Goal: Information Seeking & Learning: Understand process/instructions

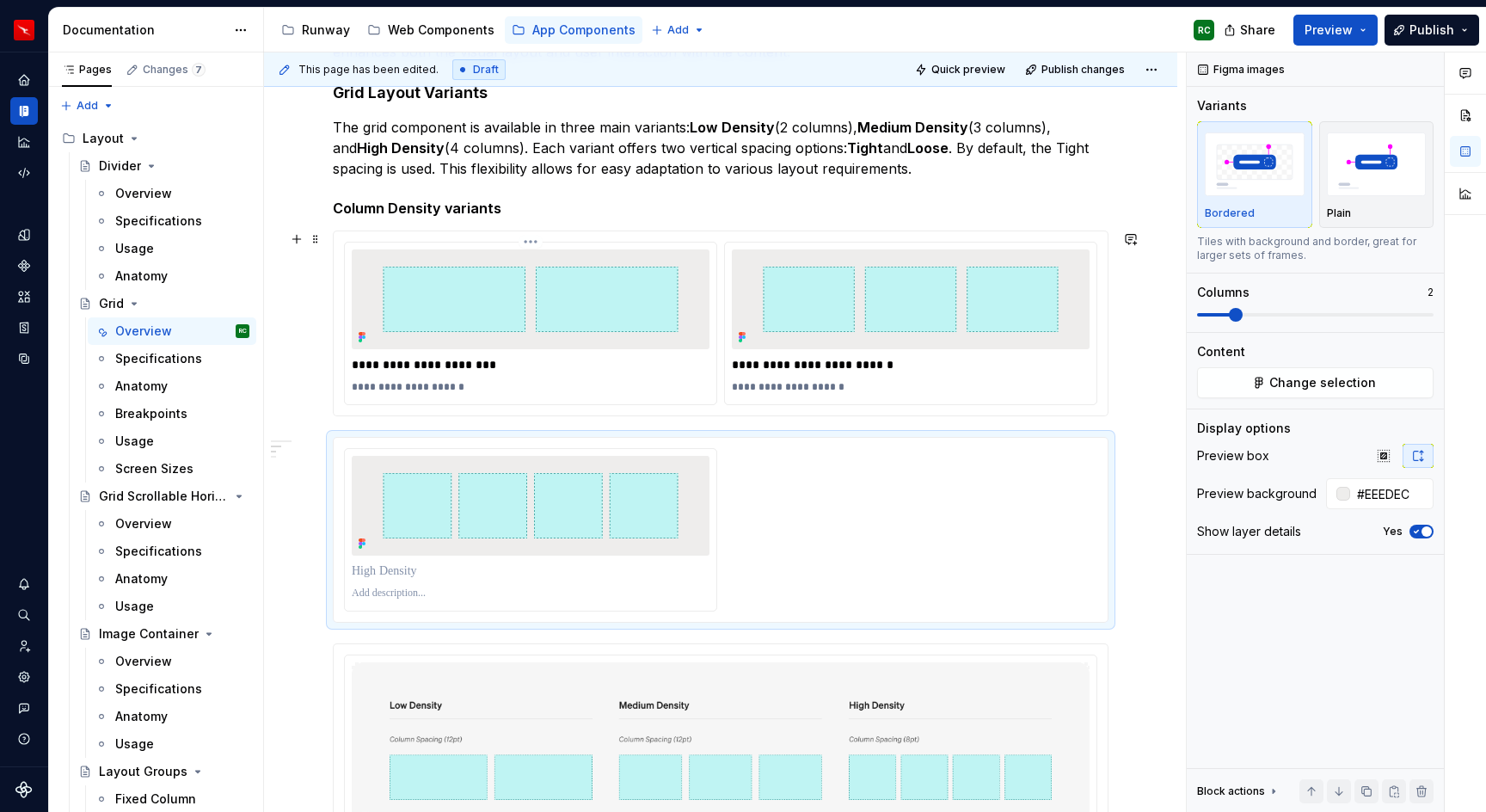
scroll to position [406, 0]
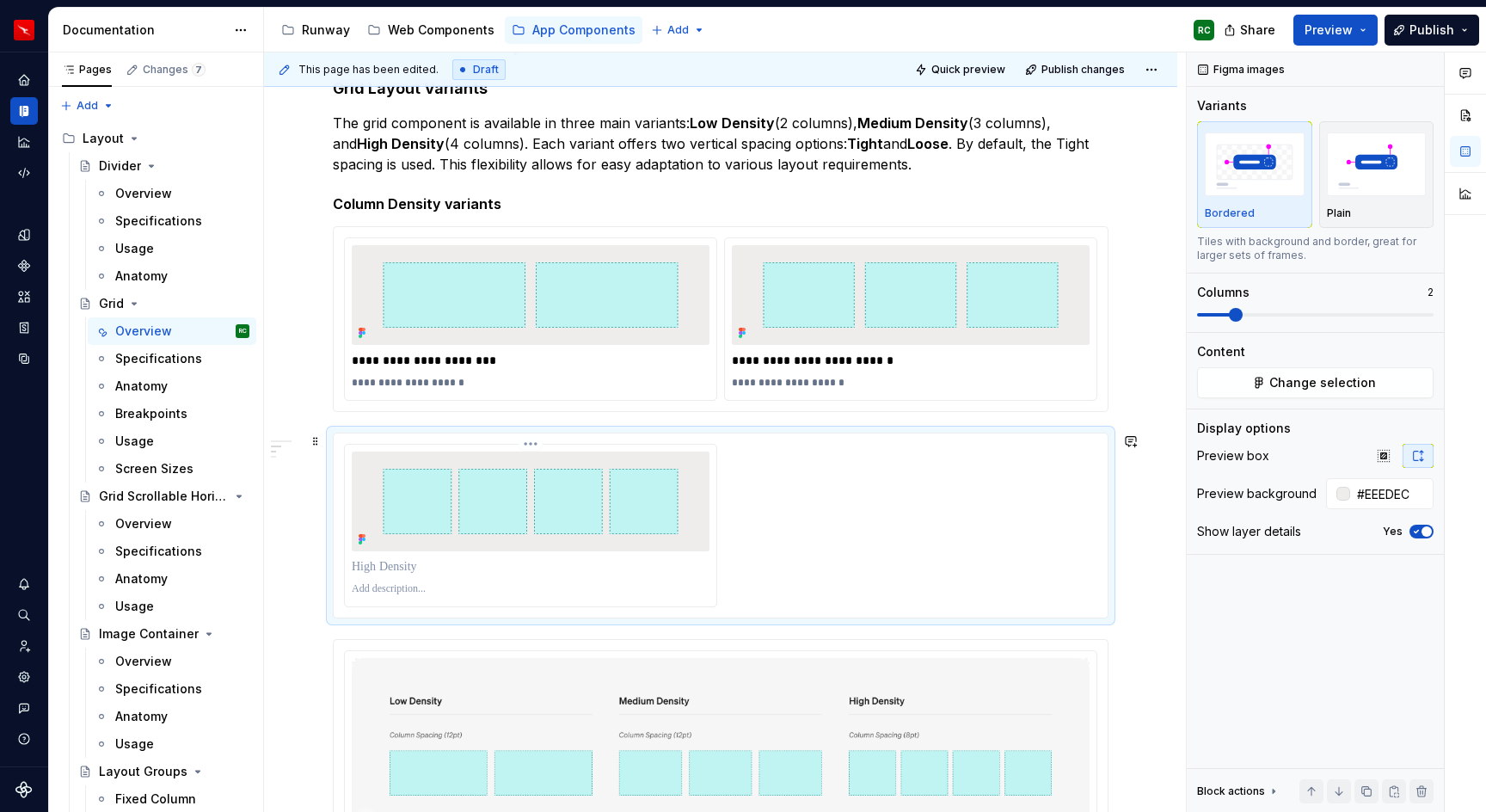
click at [439, 551] on div at bounding box center [531, 525] width 372 height 162
click at [432, 567] on p at bounding box center [530, 566] width 358 height 17
click at [425, 587] on p at bounding box center [530, 589] width 358 height 13
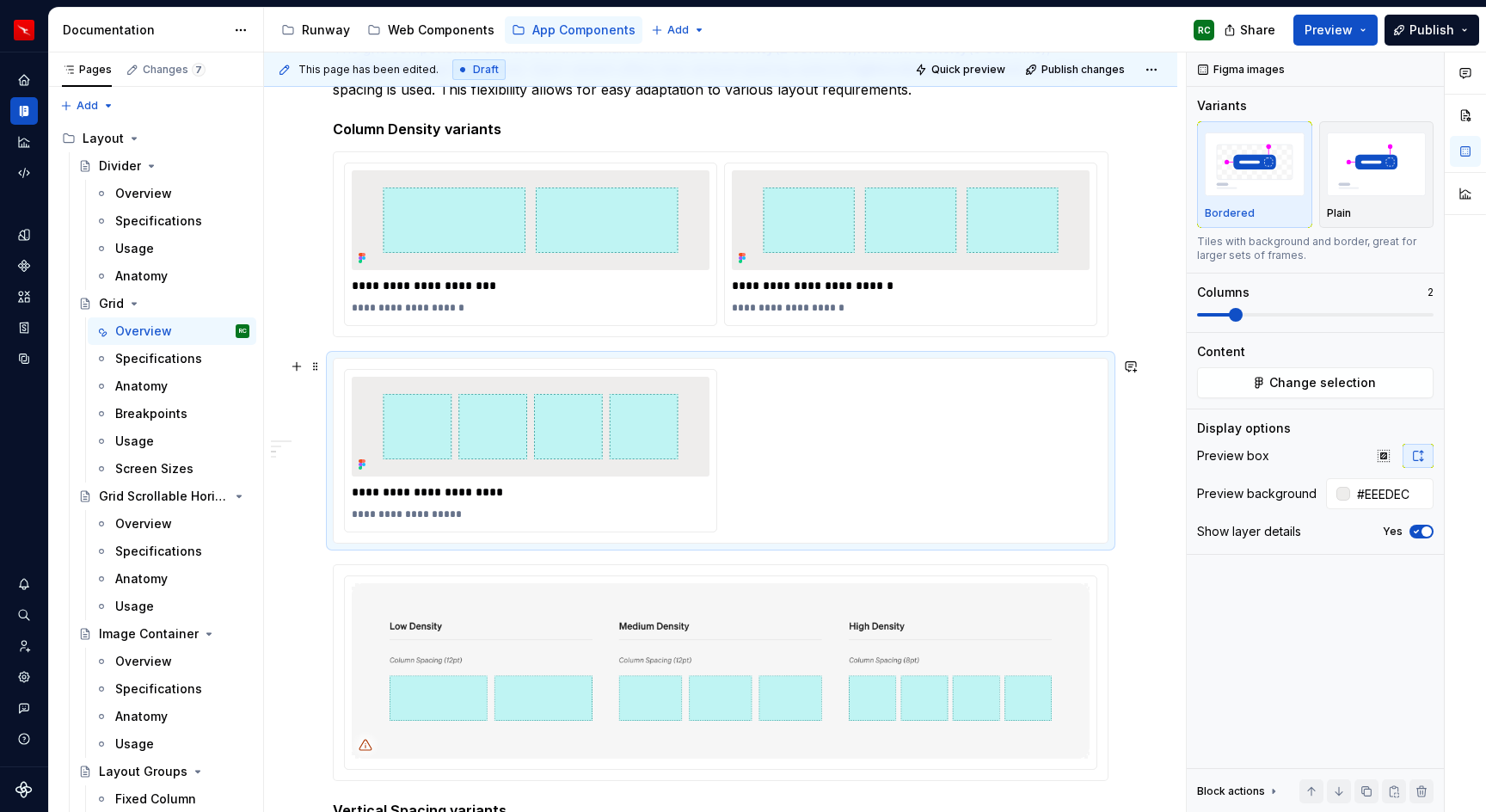
scroll to position [516, 0]
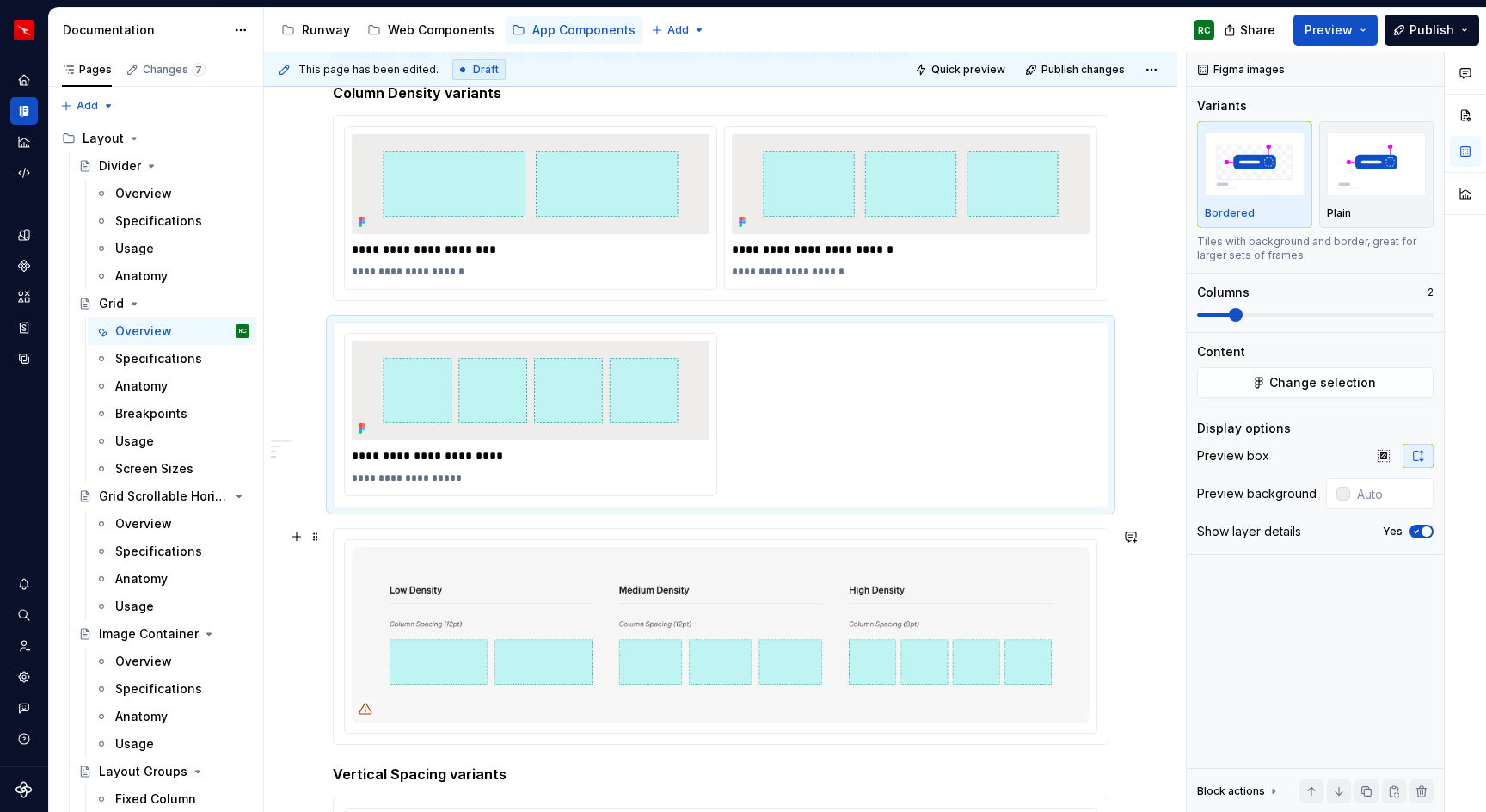
click at [740, 587] on img at bounding box center [721, 635] width 738 height 175
click at [1420, 791] on button "button" at bounding box center [1421, 791] width 24 height 24
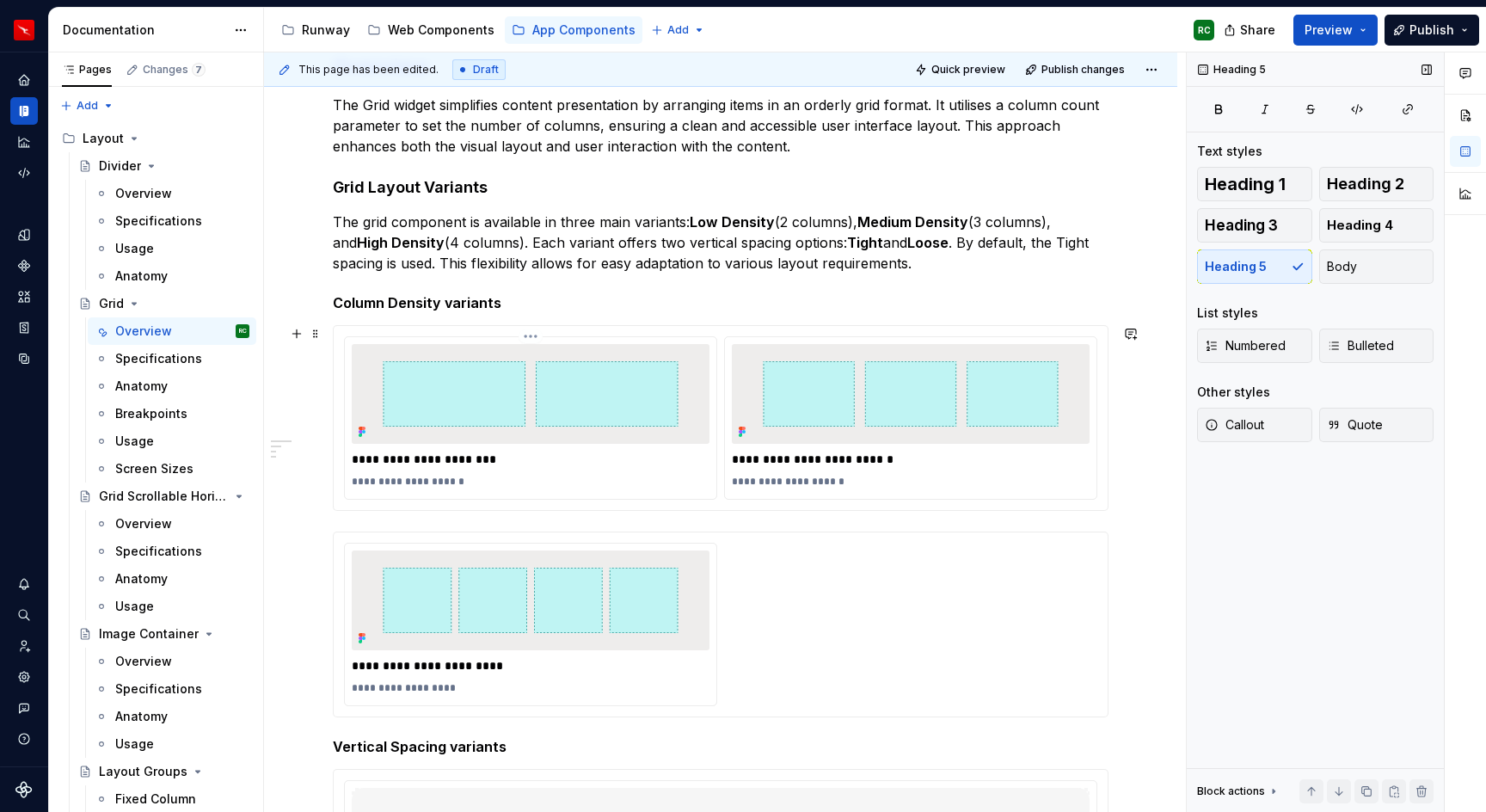
scroll to position [300, 0]
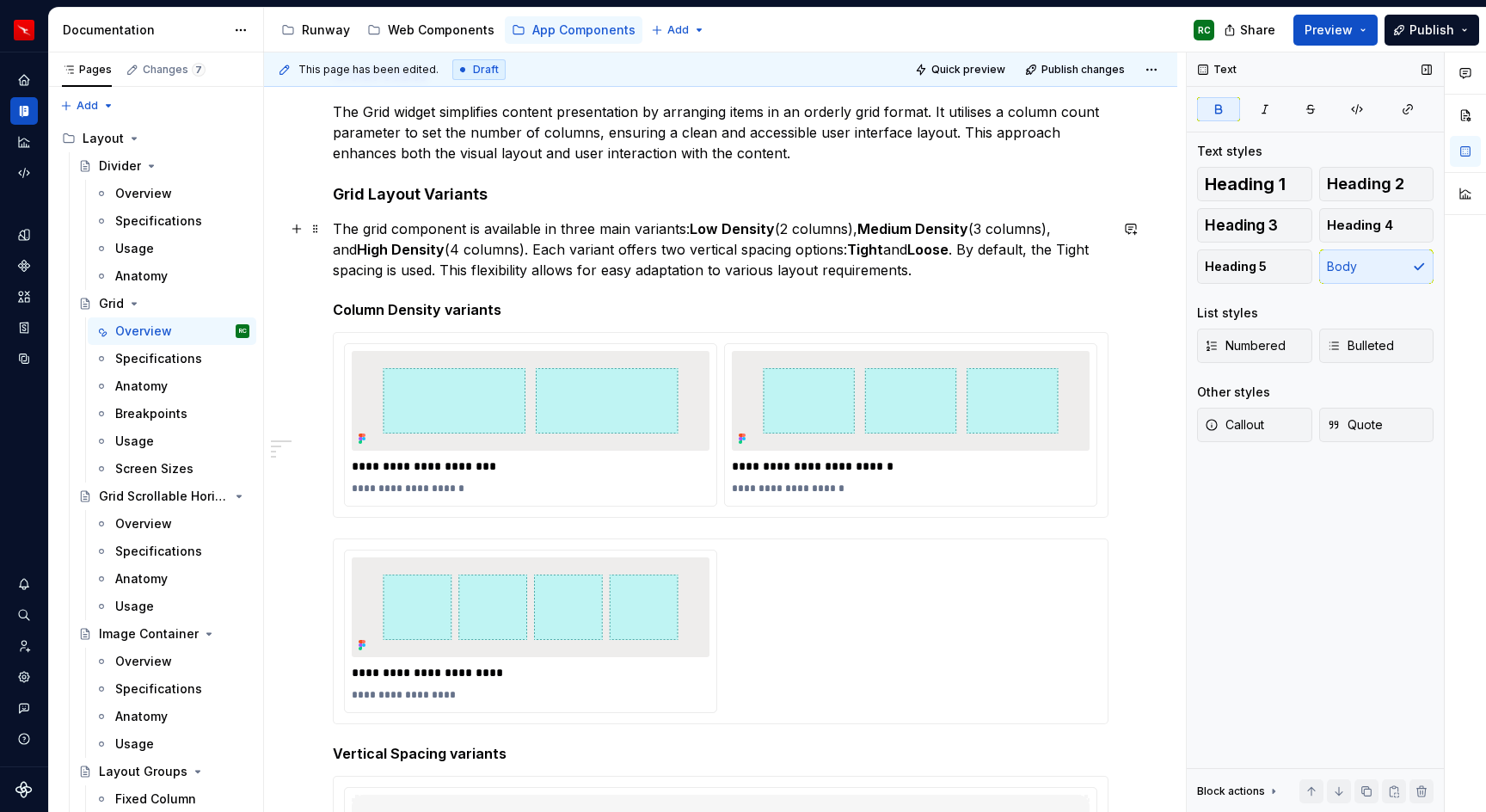
click at [692, 230] on strong "Low Density" at bounding box center [732, 228] width 85 height 17
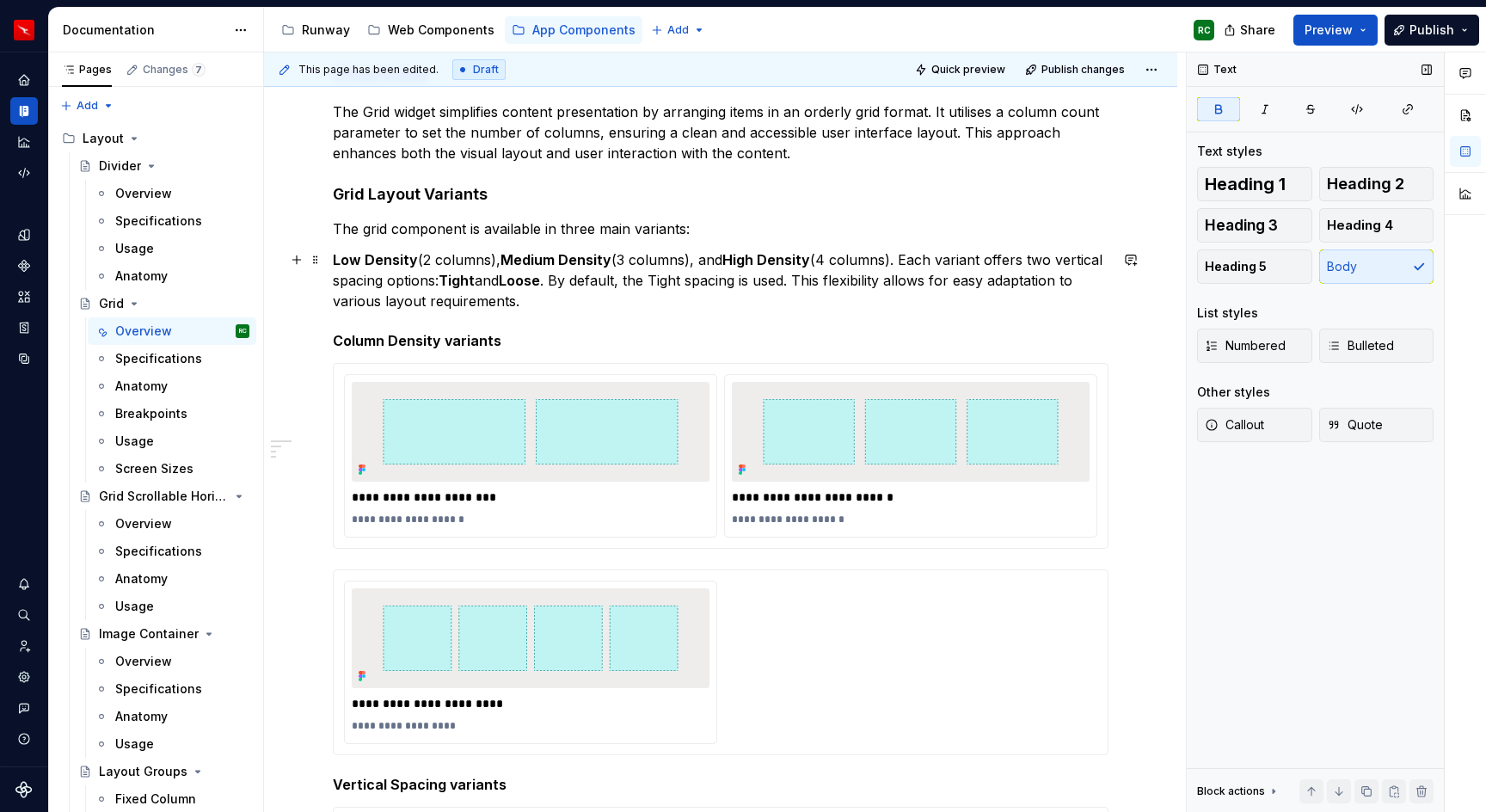
click at [504, 260] on strong "Medium Density" at bounding box center [555, 260] width 111 height 17
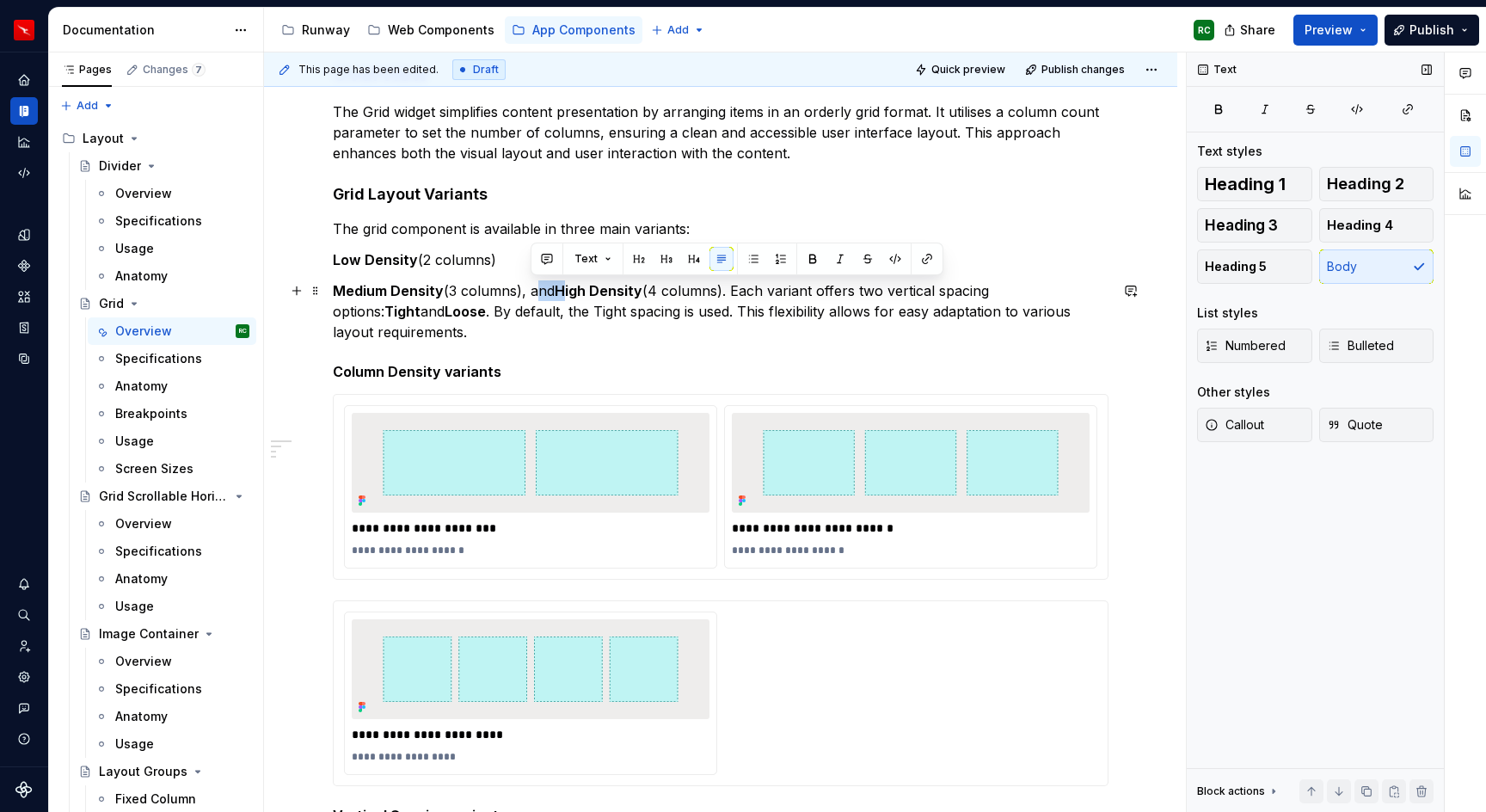
drag, startPoint x: 562, startPoint y: 290, endPoint x: 531, endPoint y: 287, distance: 31.1
click at [530, 287] on p "Medium Density (3 columns), and High Density (4 columns). Each variant offers t…" at bounding box center [720, 311] width 776 height 62
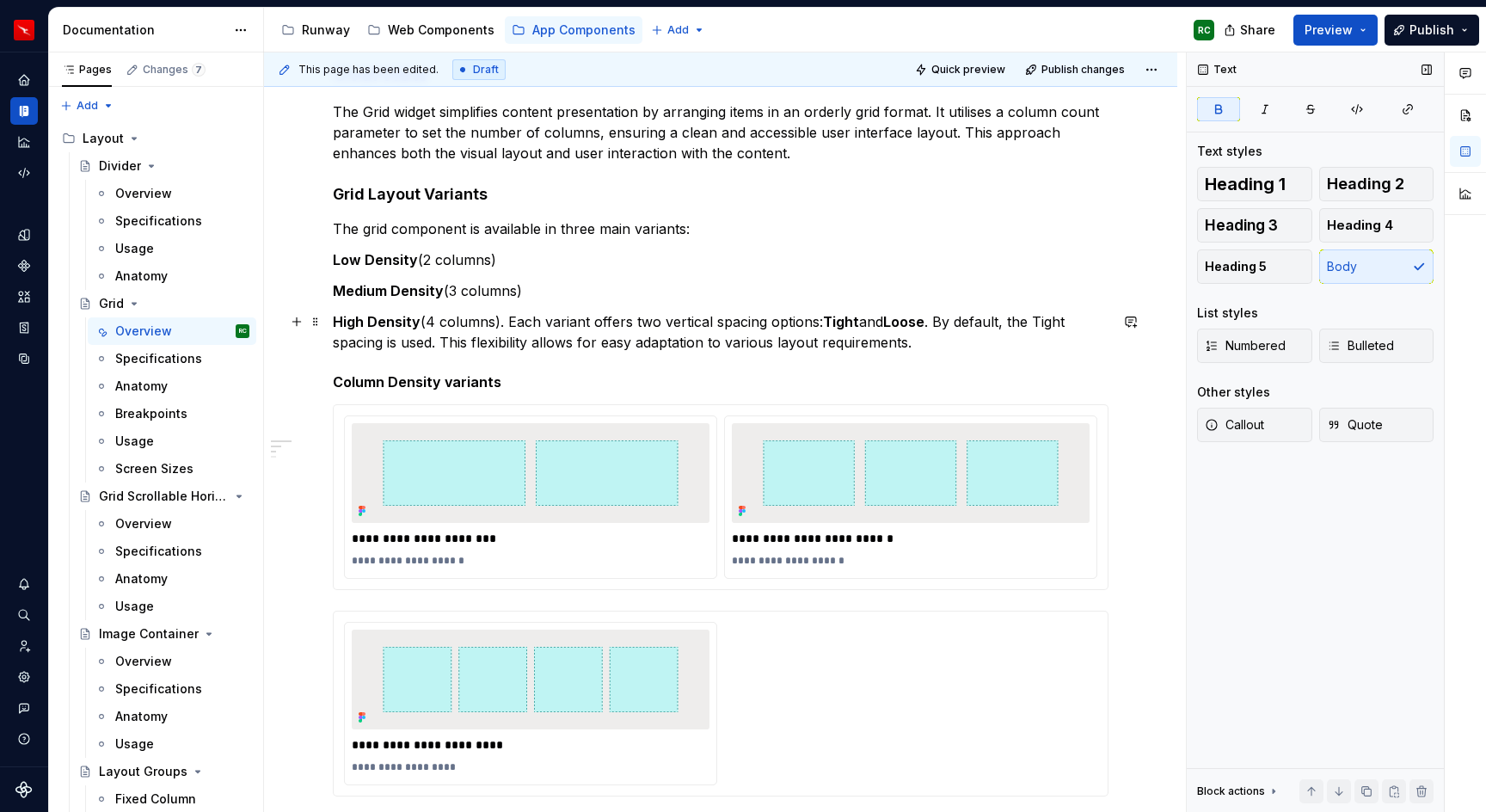
click at [503, 317] on p "High Density (4 columns). Each variant offers two vertical spacing options: Tig…" at bounding box center [720, 331] width 776 height 41
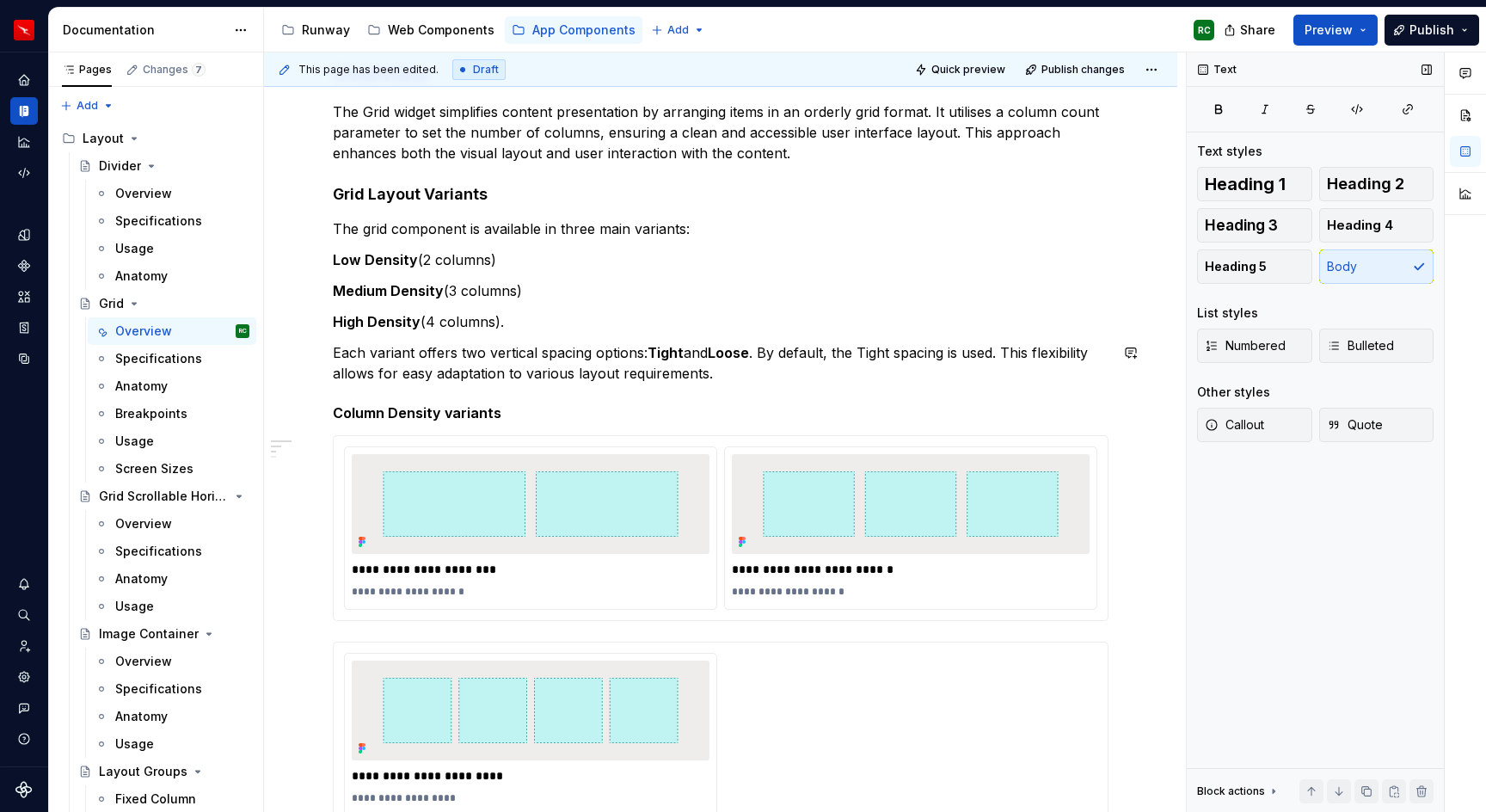
click at [541, 332] on div "**********" at bounding box center [720, 685] width 776 height 1251
click at [546, 319] on p "High Density (4 columns)." at bounding box center [720, 321] width 776 height 20
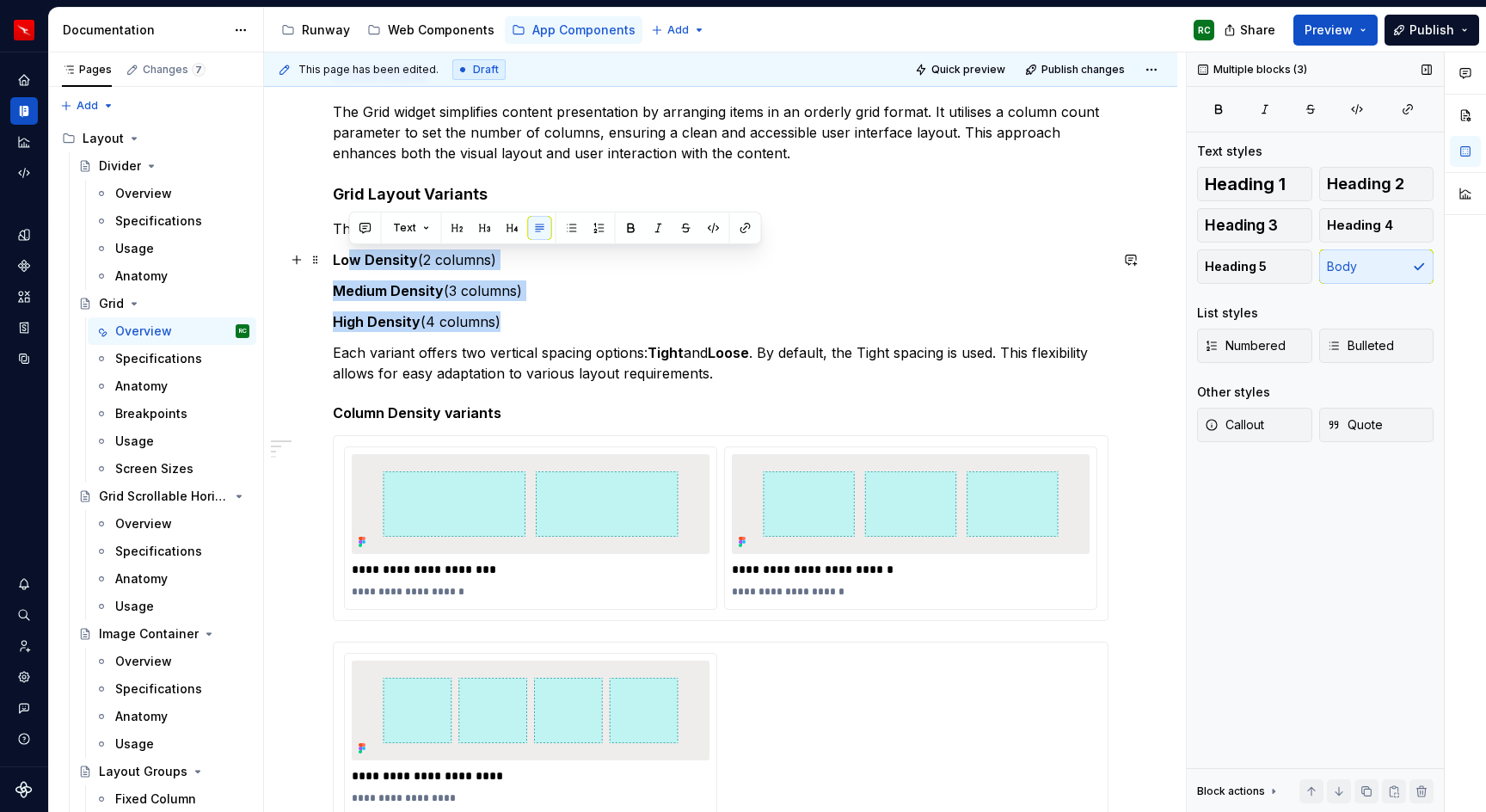
drag, startPoint x: 533, startPoint y: 316, endPoint x: 308, endPoint y: 249, distance: 234.8
click at [332, 249] on div "**********" at bounding box center [720, 695] width 776 height 1271
click at [565, 232] on button "button" at bounding box center [571, 227] width 24 height 24
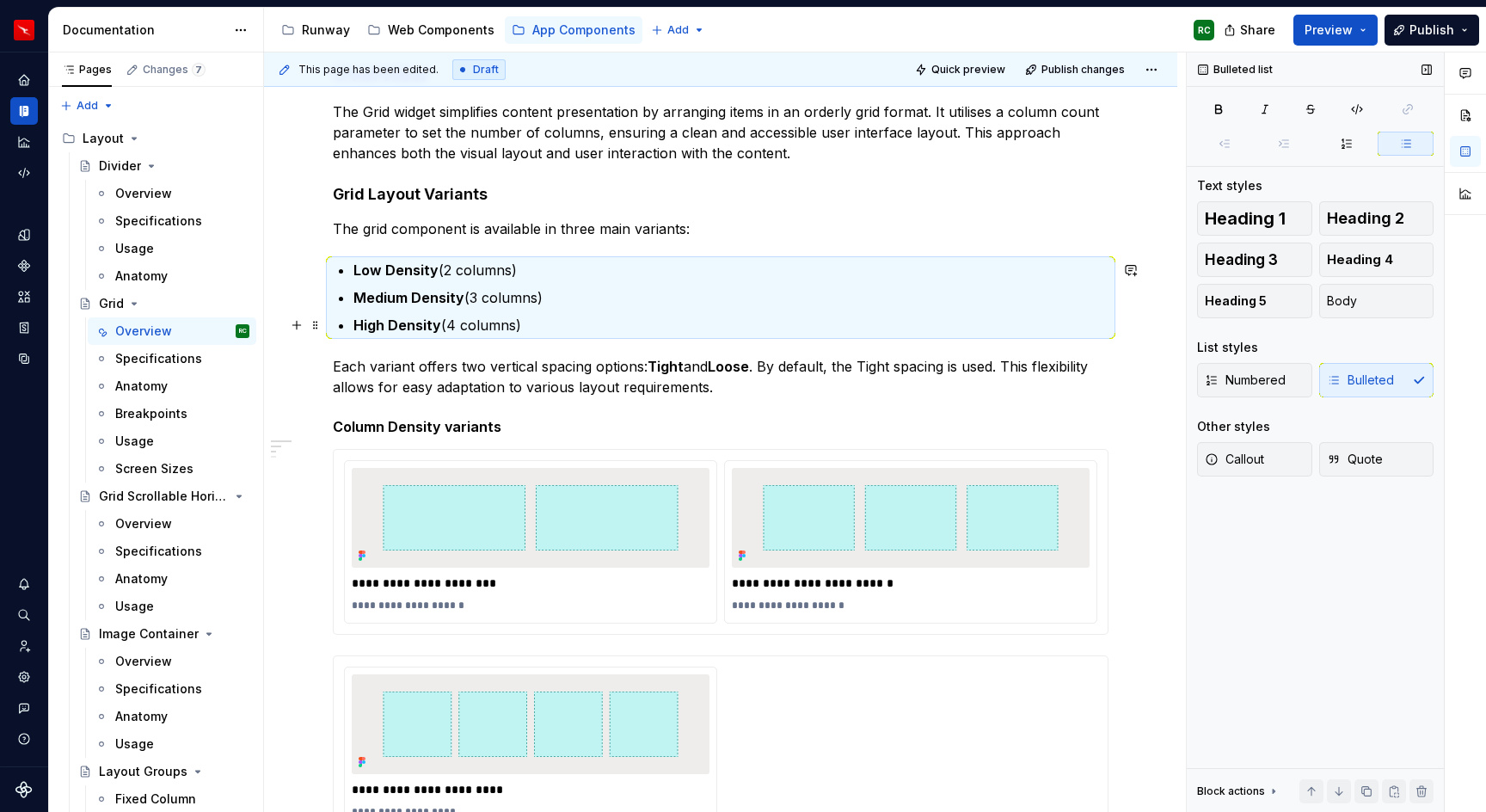
click at [589, 327] on p "High Density (4 columns)" at bounding box center [731, 325] width 756 height 20
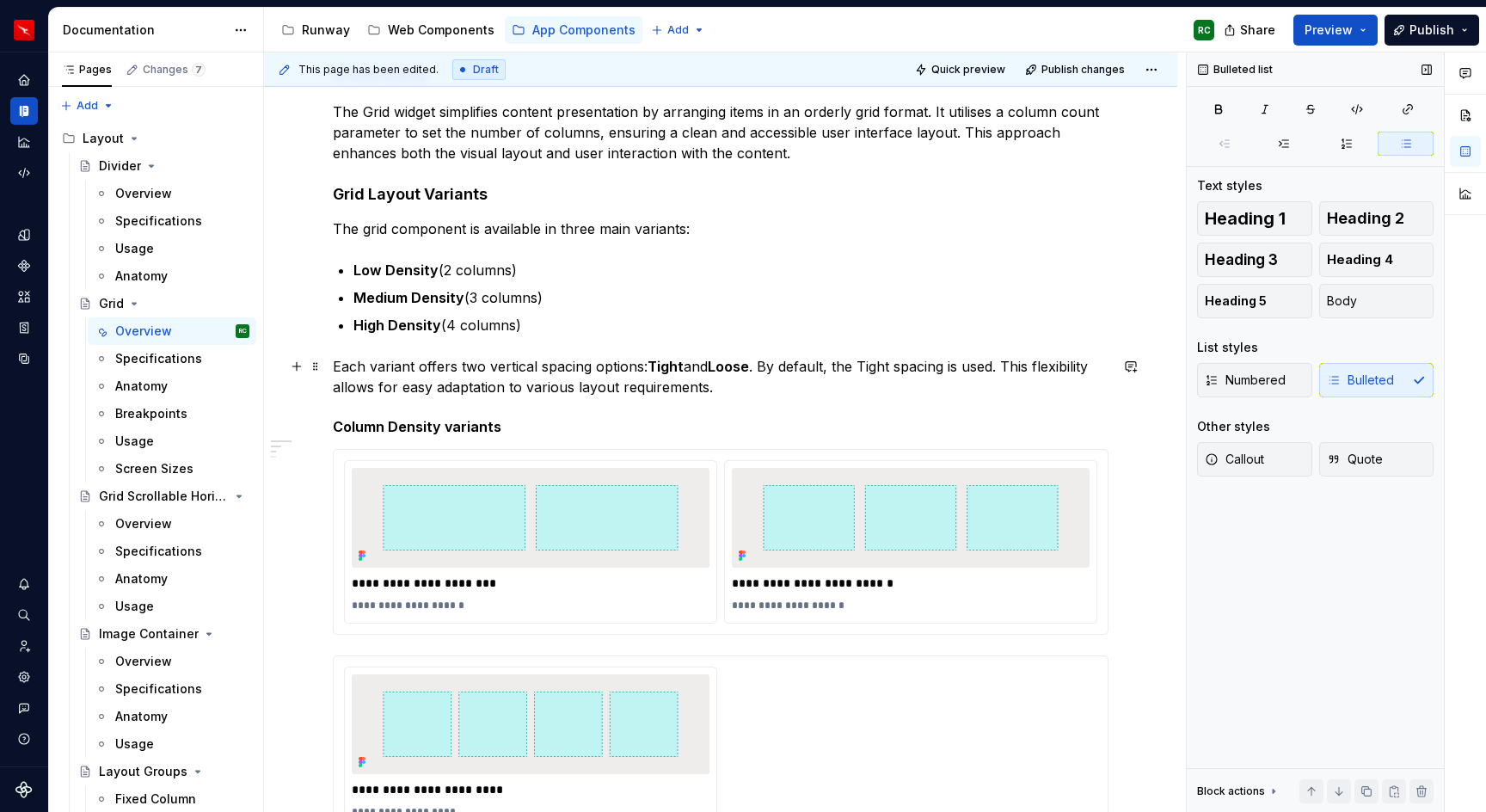
click at [655, 362] on strong "Tight" at bounding box center [665, 366] width 36 height 17
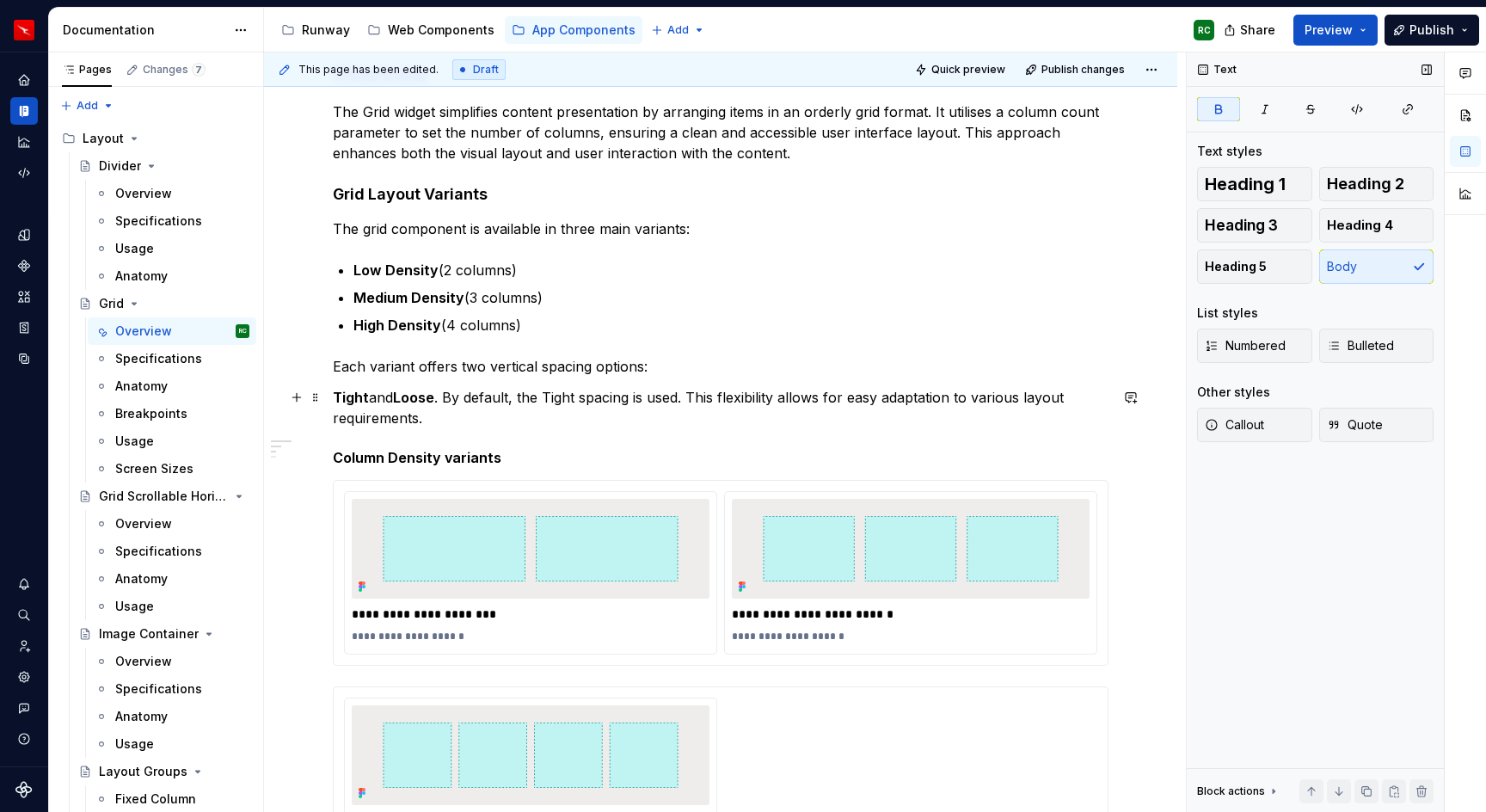
click at [449, 400] on p "Tight and Loose . By default, the Tight spacing is used. This flexibility allow…" at bounding box center [720, 407] width 776 height 41
click at [689, 392] on p "Tight and Loose . By default, the Tight spacing is used. This flexibility allow…" at bounding box center [720, 407] width 776 height 41
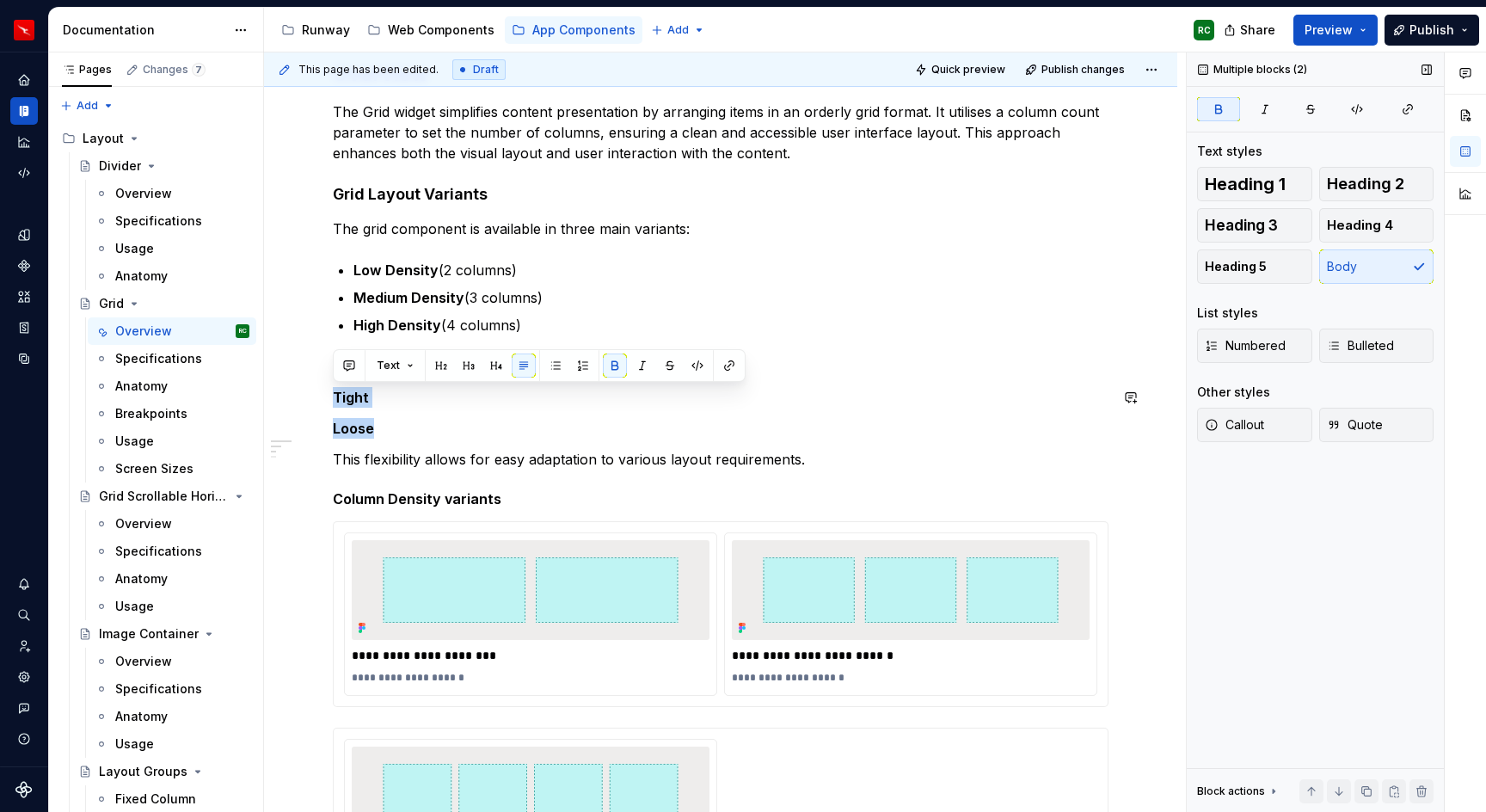
drag, startPoint x: 385, startPoint y: 432, endPoint x: 322, endPoint y: 384, distance: 79.2
click at [547, 363] on button "button" at bounding box center [555, 365] width 24 height 24
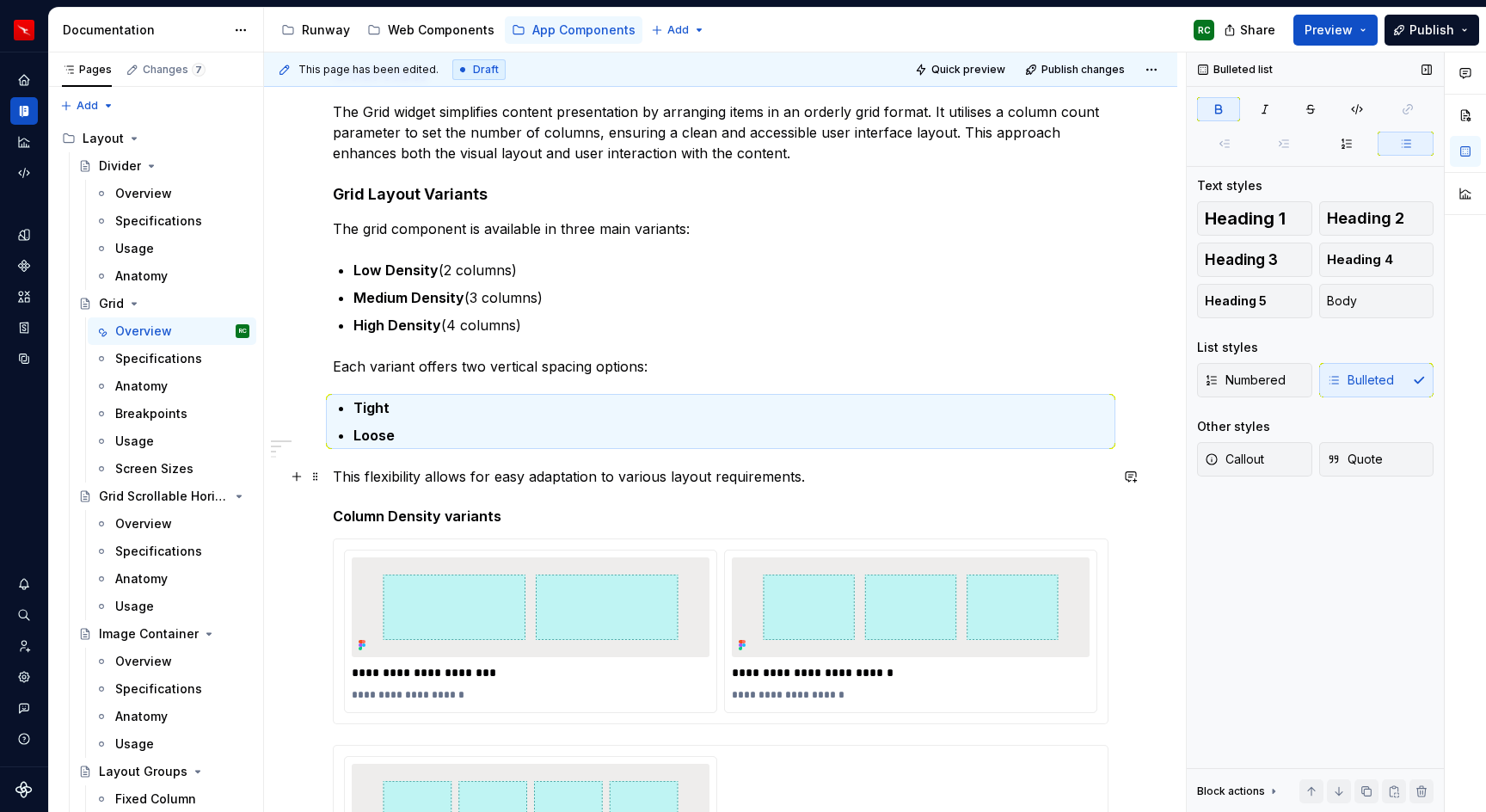
click at [517, 466] on p "This flexibility allows for easy adaptation to various layout requirements." at bounding box center [720, 476] width 776 height 20
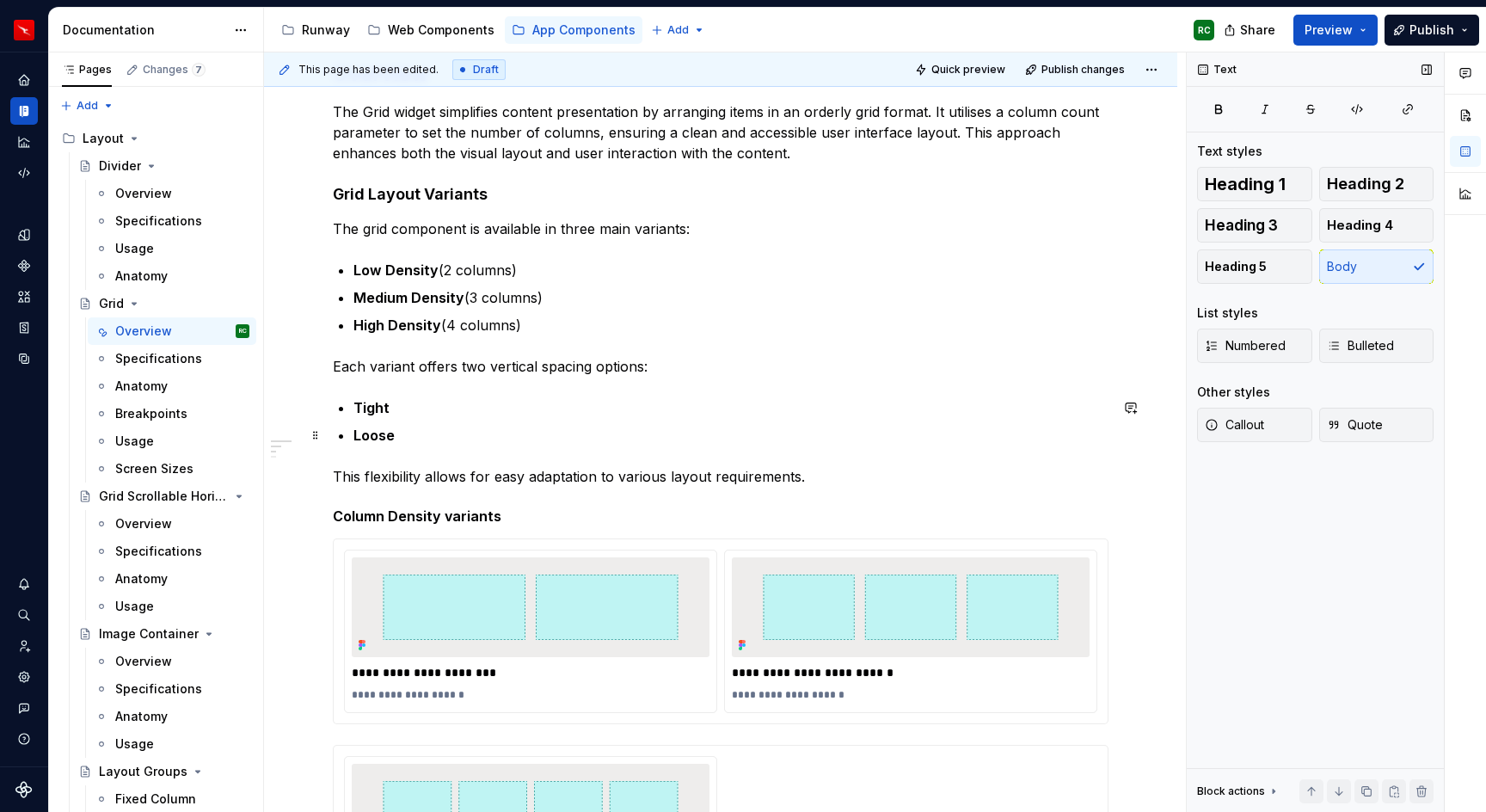
click at [612, 434] on p "Loose" at bounding box center [731, 434] width 756 height 20
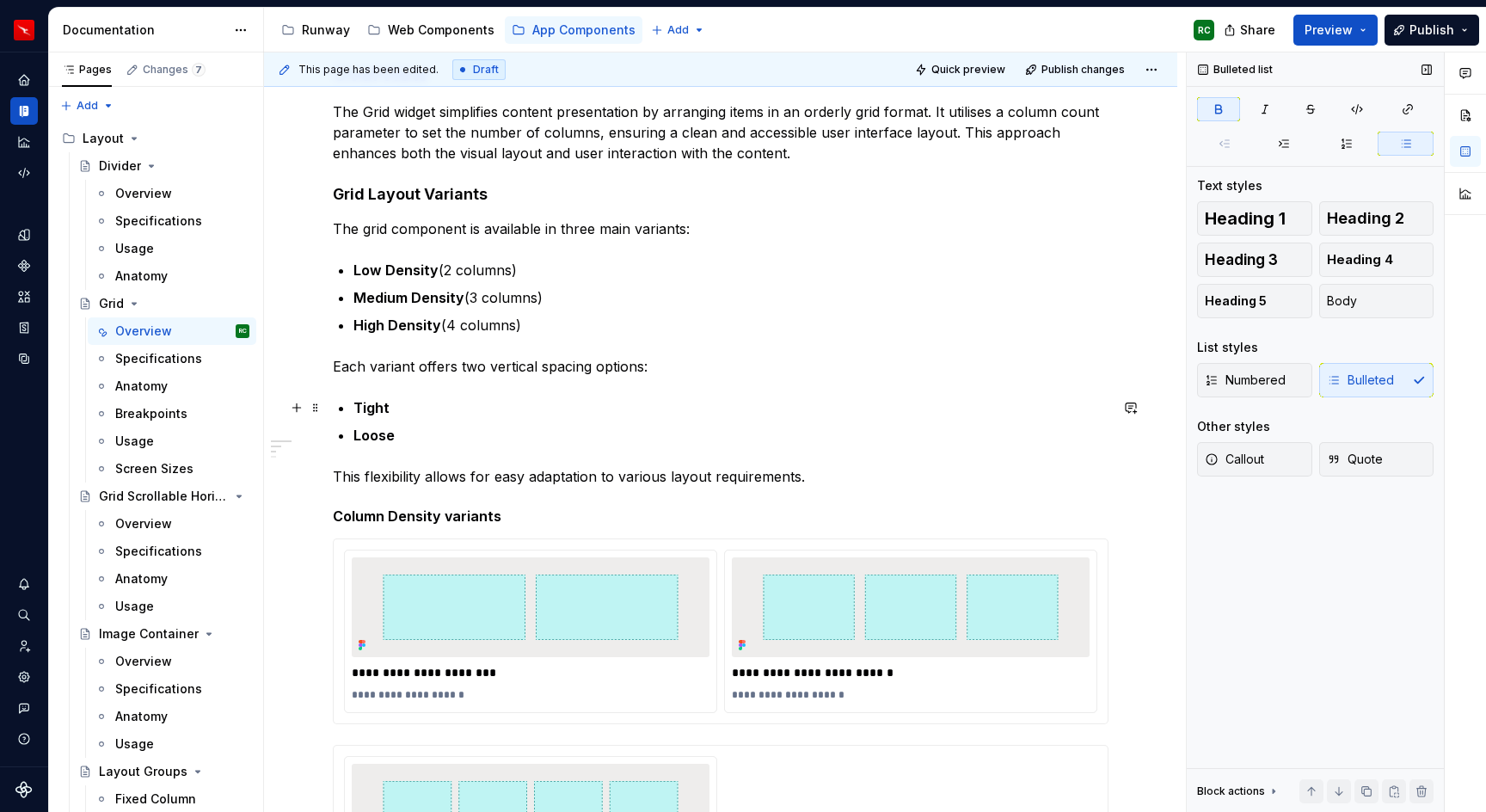
click at [404, 406] on p "Tight" at bounding box center [731, 406] width 756 height 20
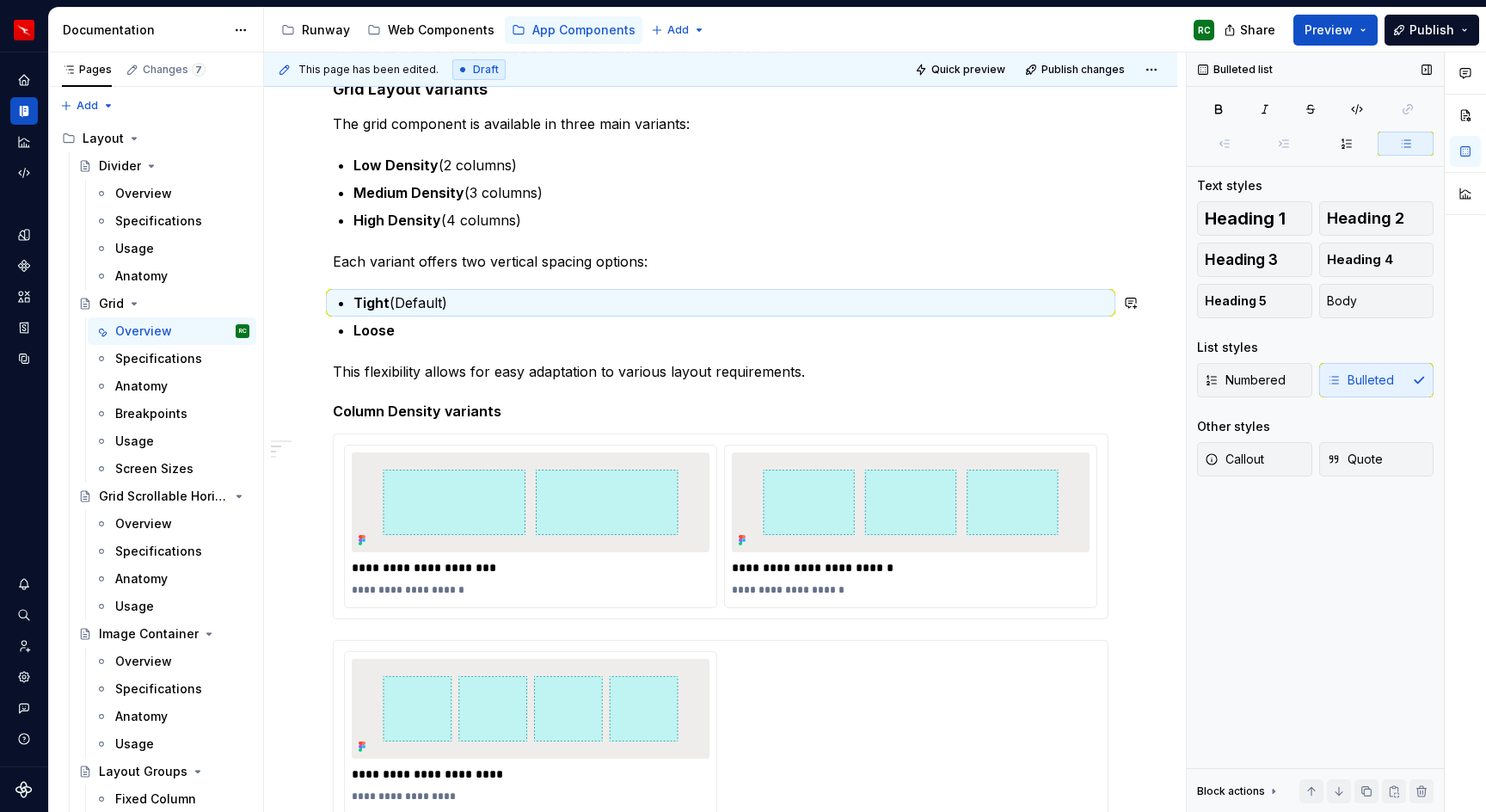
scroll to position [411, 0]
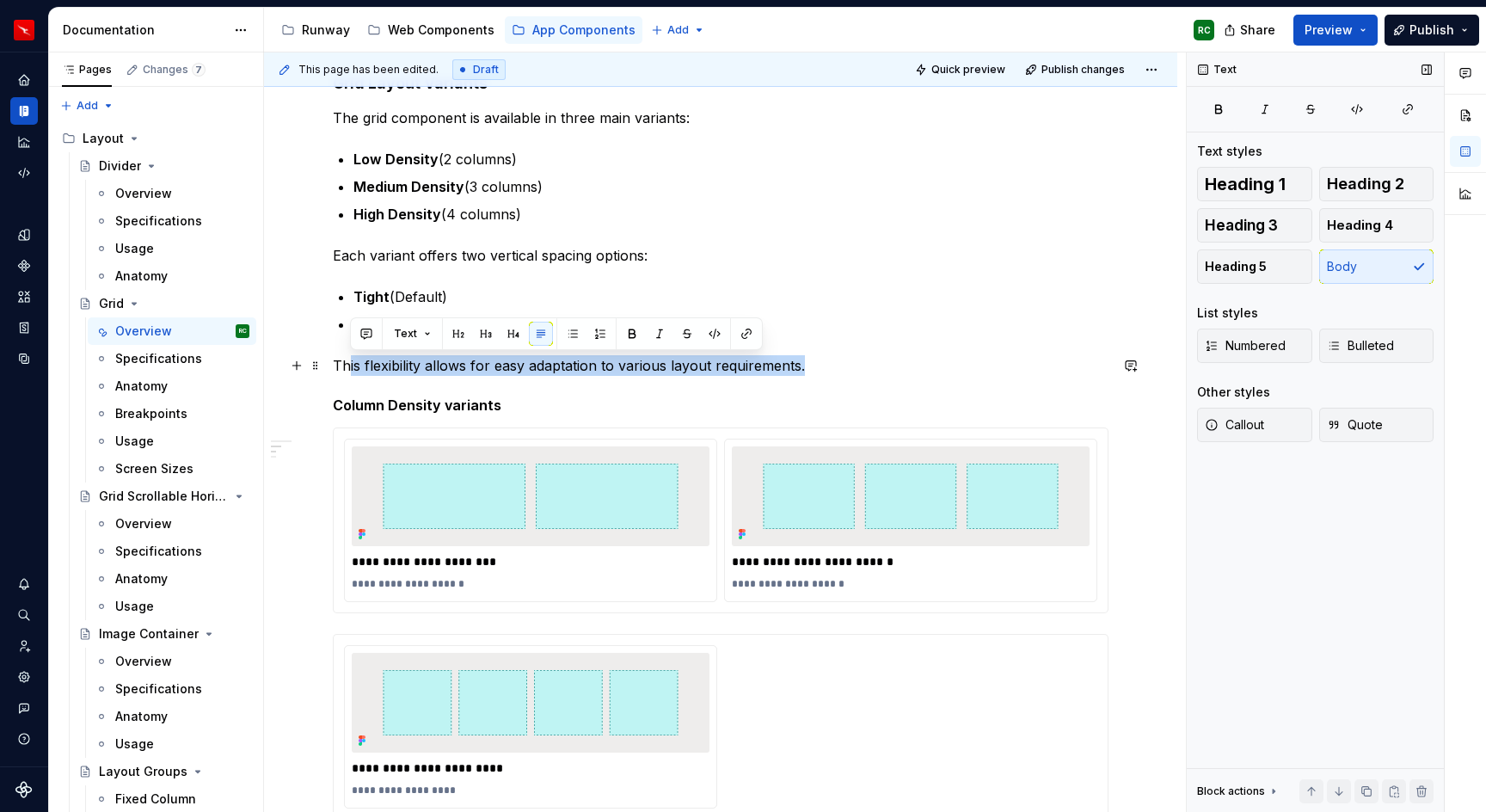
drag, startPoint x: 669, startPoint y: 367, endPoint x: 844, endPoint y: 367, distance: 175.0
click at [844, 367] on p "This flexibility allows for easy adaptation to various layout requirements." at bounding box center [720, 365] width 776 height 20
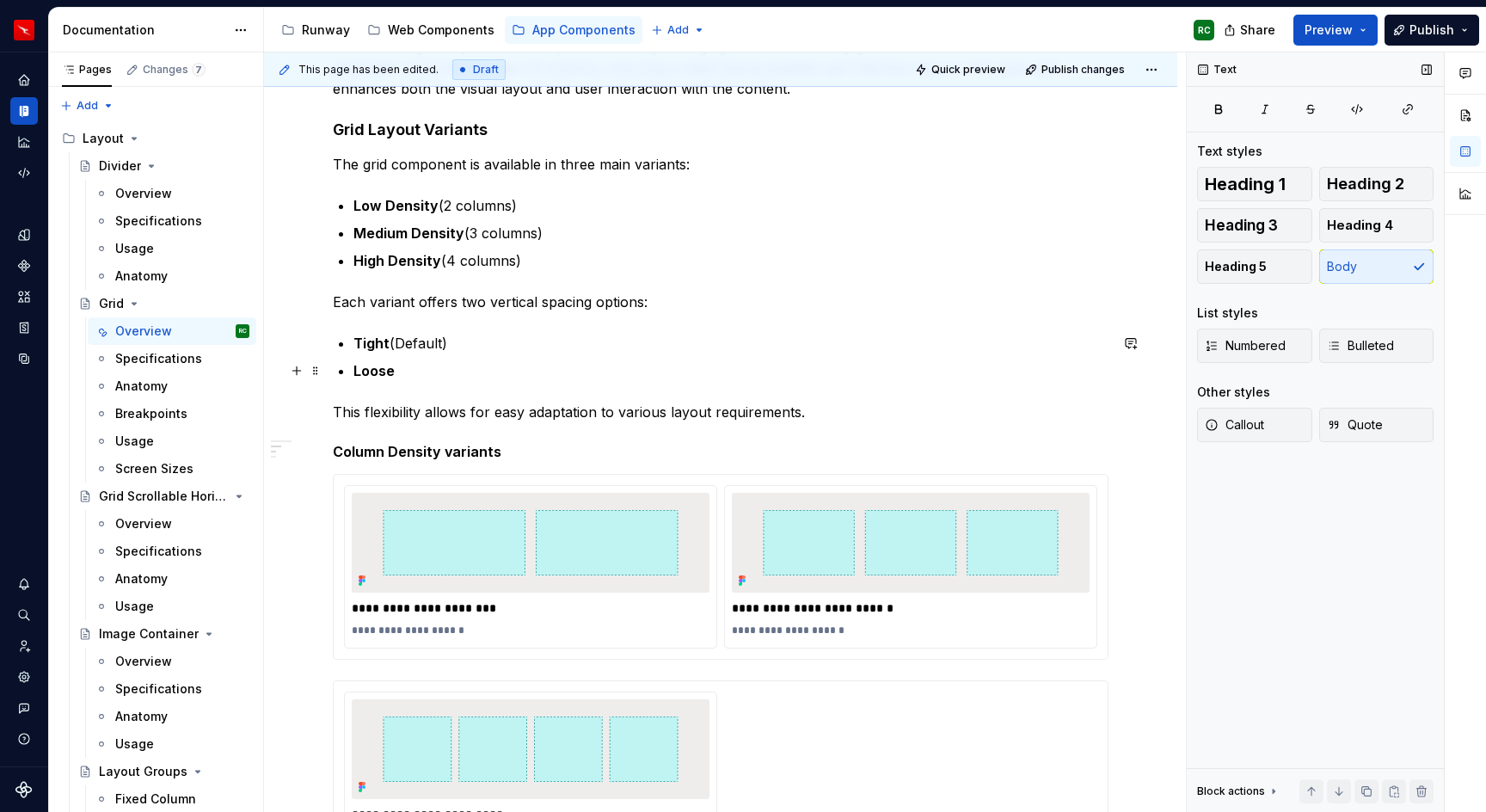
scroll to position [364, 0]
click at [447, 163] on p "The grid component is available in three main variants:" at bounding box center [720, 165] width 776 height 20
click at [355, 161] on p "The grid is available in three main variants:" at bounding box center [720, 165] width 776 height 20
click at [540, 166] on p "This grid is available in three main variants:" at bounding box center [720, 165] width 776 height 20
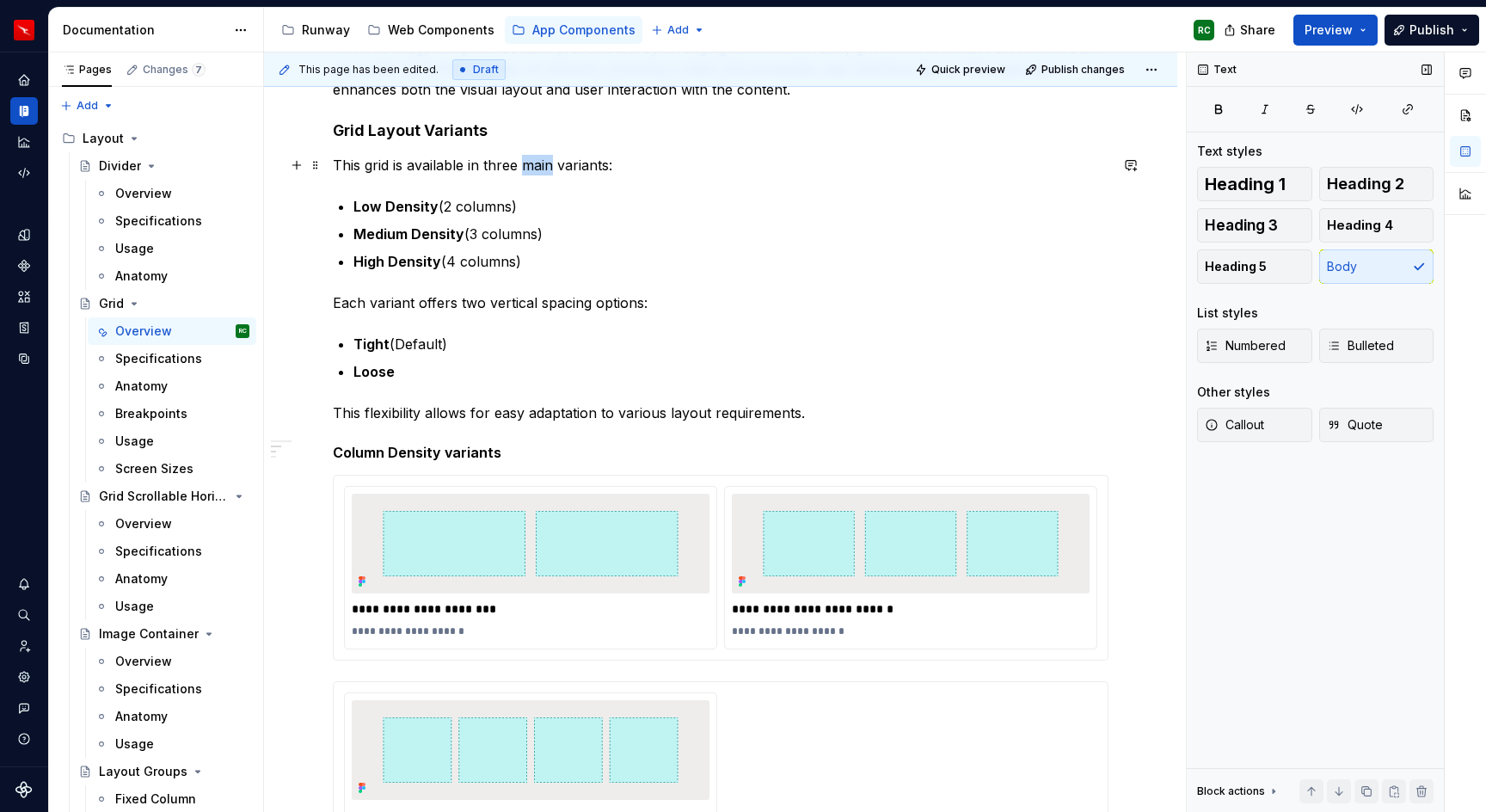
click at [538, 166] on p "This grid is available in three main variants:" at bounding box center [720, 165] width 776 height 20
click at [697, 262] on p "High Density (4 columns)" at bounding box center [731, 261] width 756 height 20
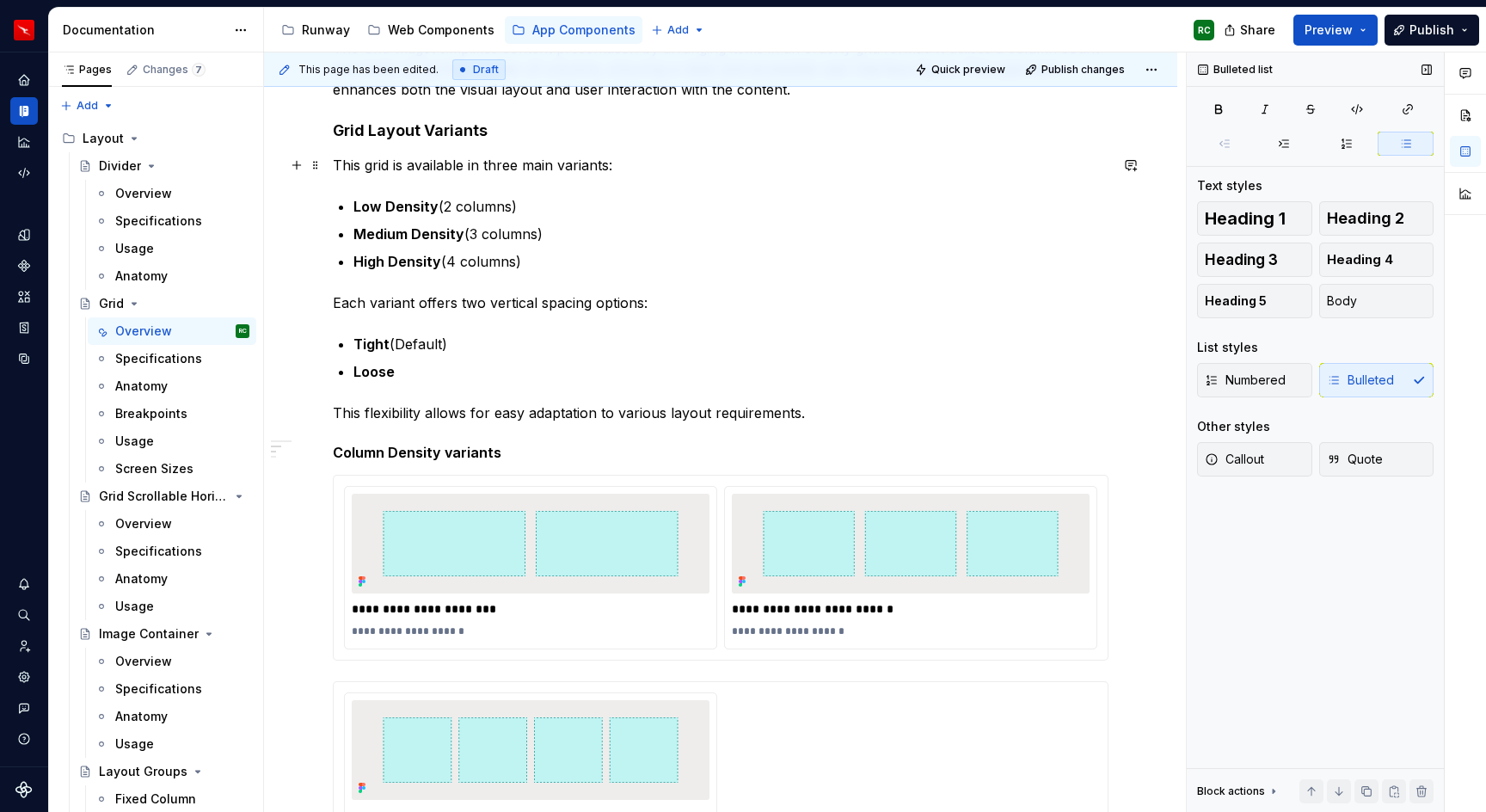
click at [548, 165] on p "This grid is available in three main variants:" at bounding box center [720, 165] width 776 height 20
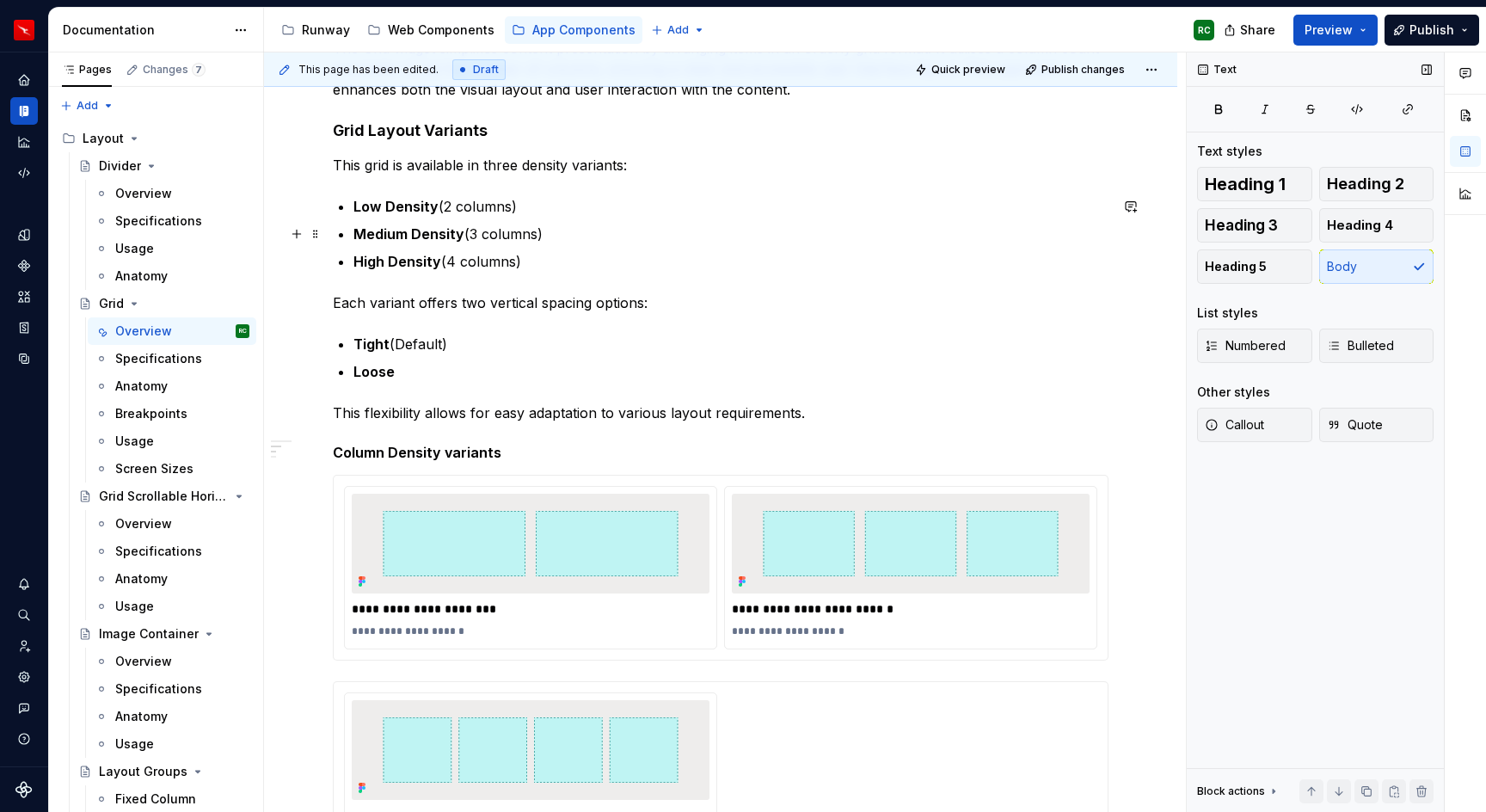
click at [619, 223] on p "Medium Density (3 columns)" at bounding box center [731, 233] width 756 height 20
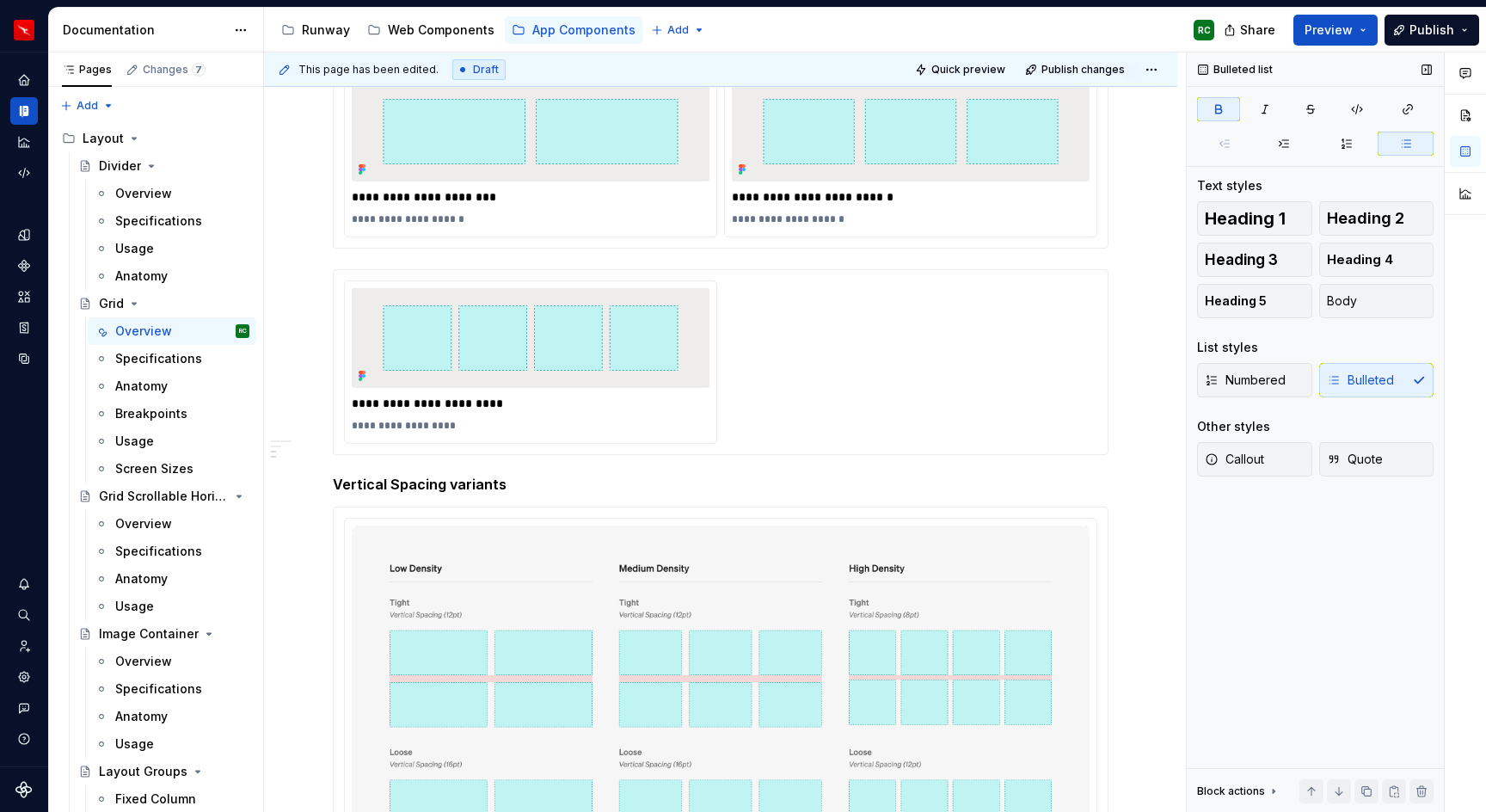
scroll to position [784, 0]
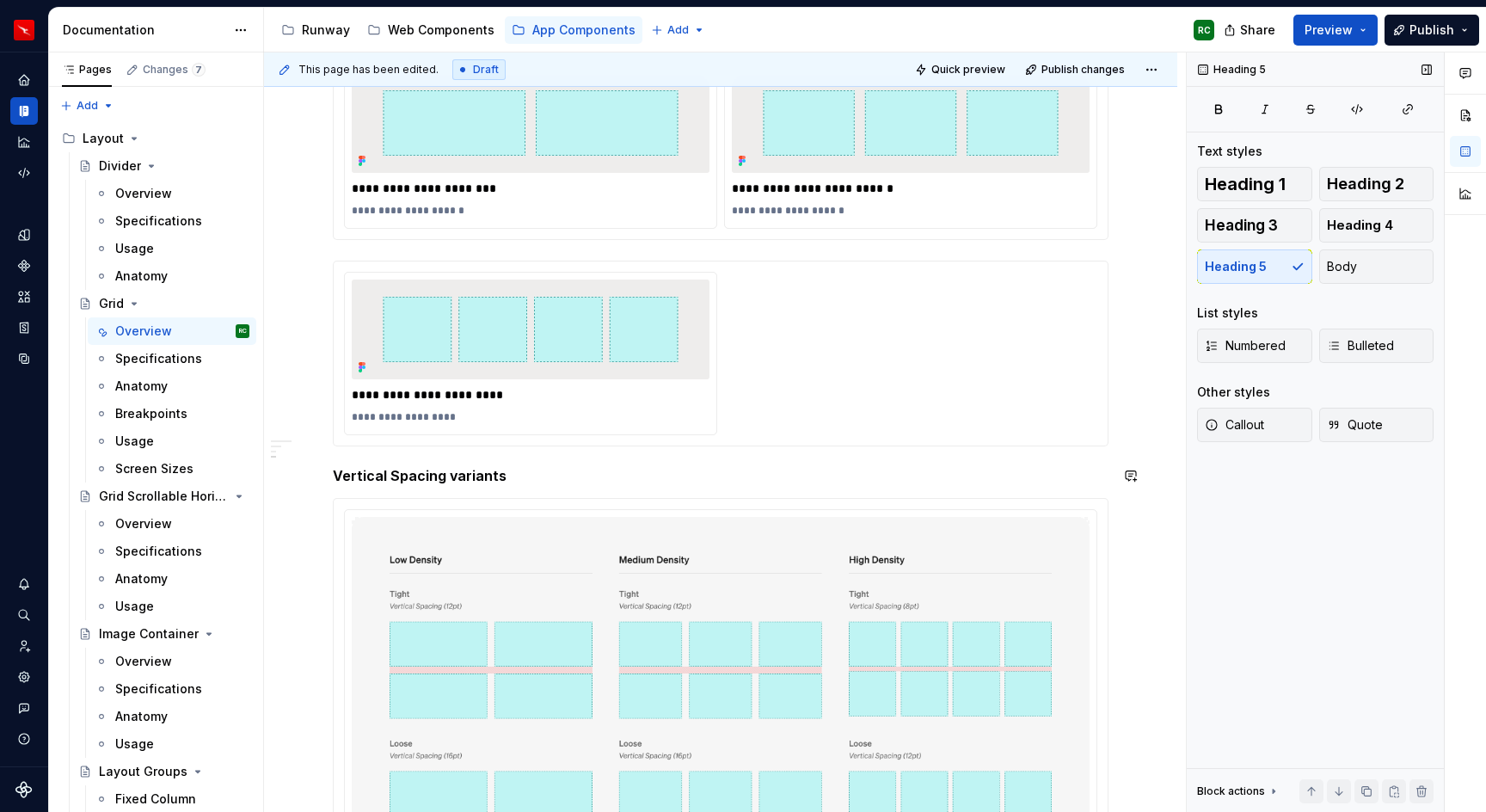
click at [532, 458] on div "**********" at bounding box center [720, 253] width 776 height 1354
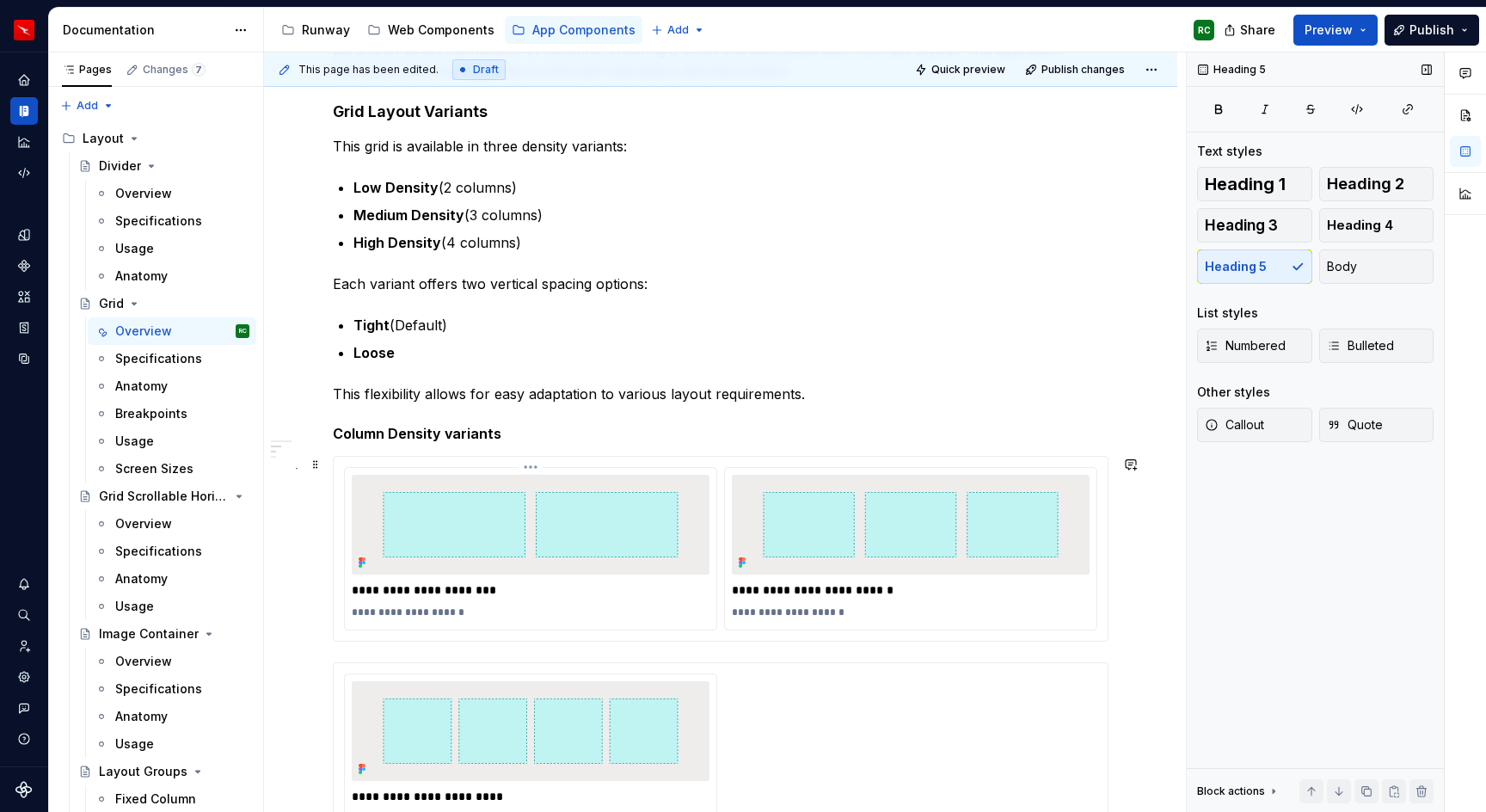
scroll to position [375, 0]
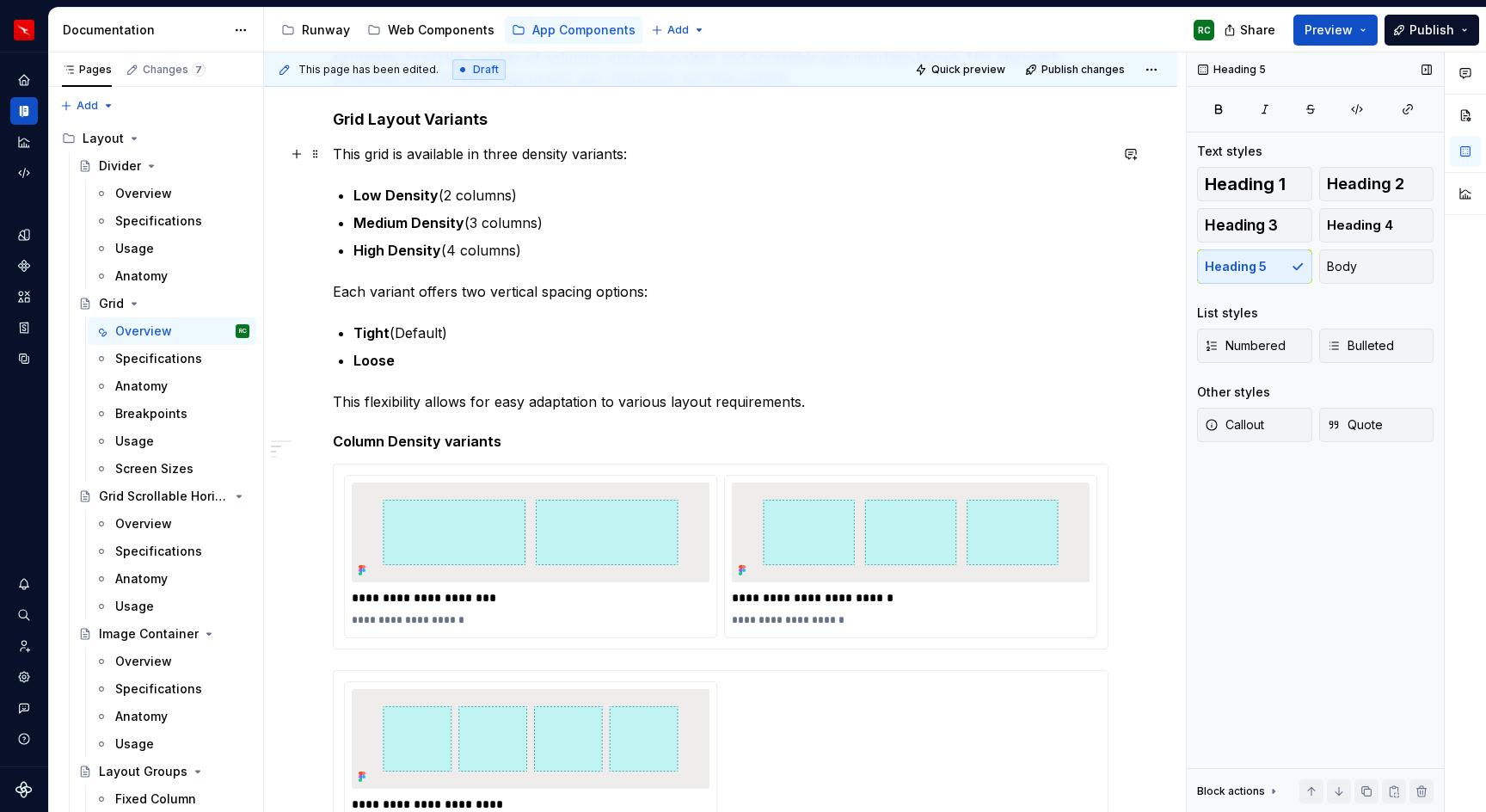
click at [524, 152] on p "This grid is available in three density variants:" at bounding box center [720, 153] width 776 height 20
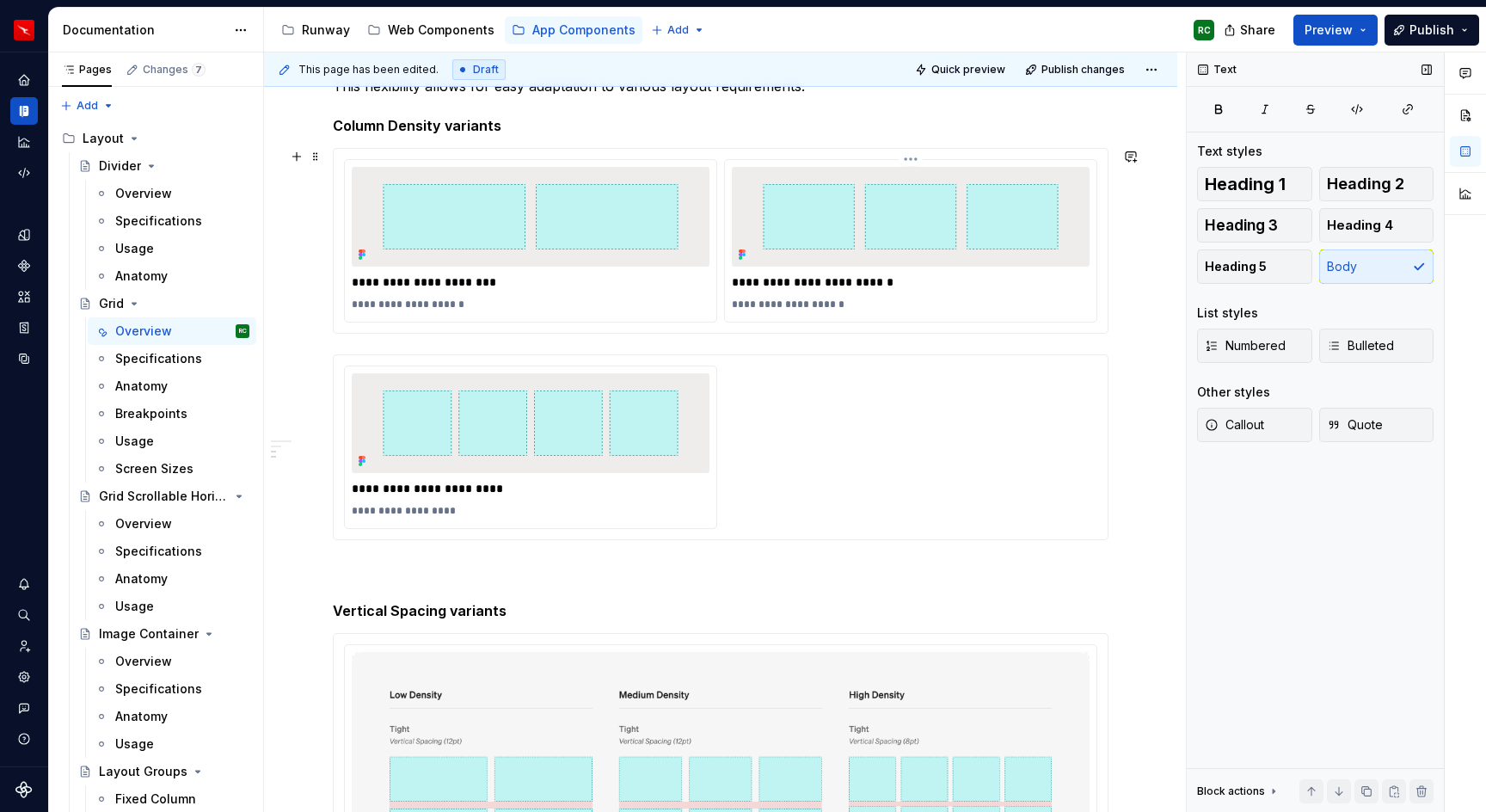
scroll to position [878, 0]
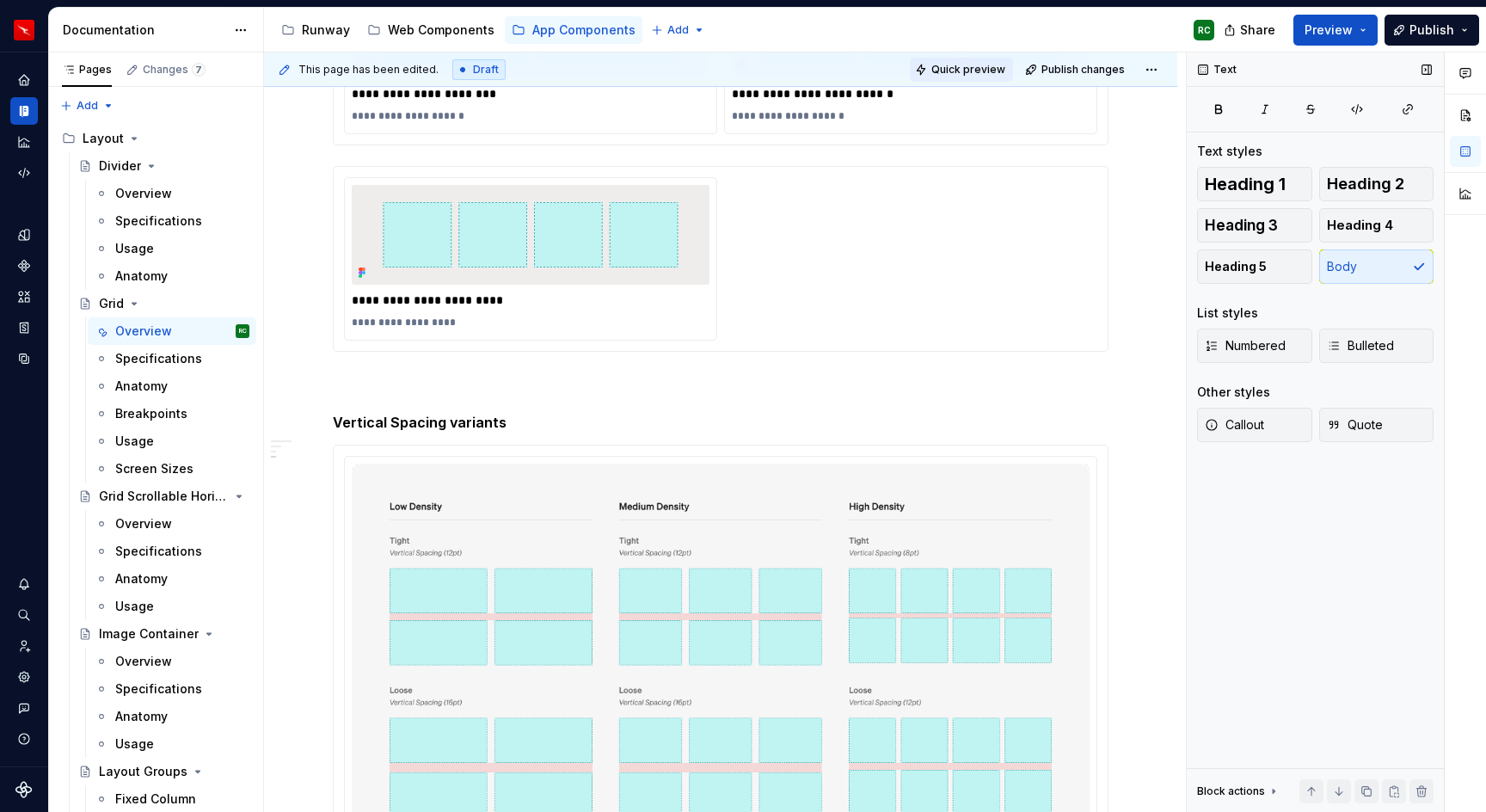
click at [951, 71] on span "Quick preview" at bounding box center [969, 69] width 74 height 13
type textarea "*"
